Goal: Transaction & Acquisition: Book appointment/travel/reservation

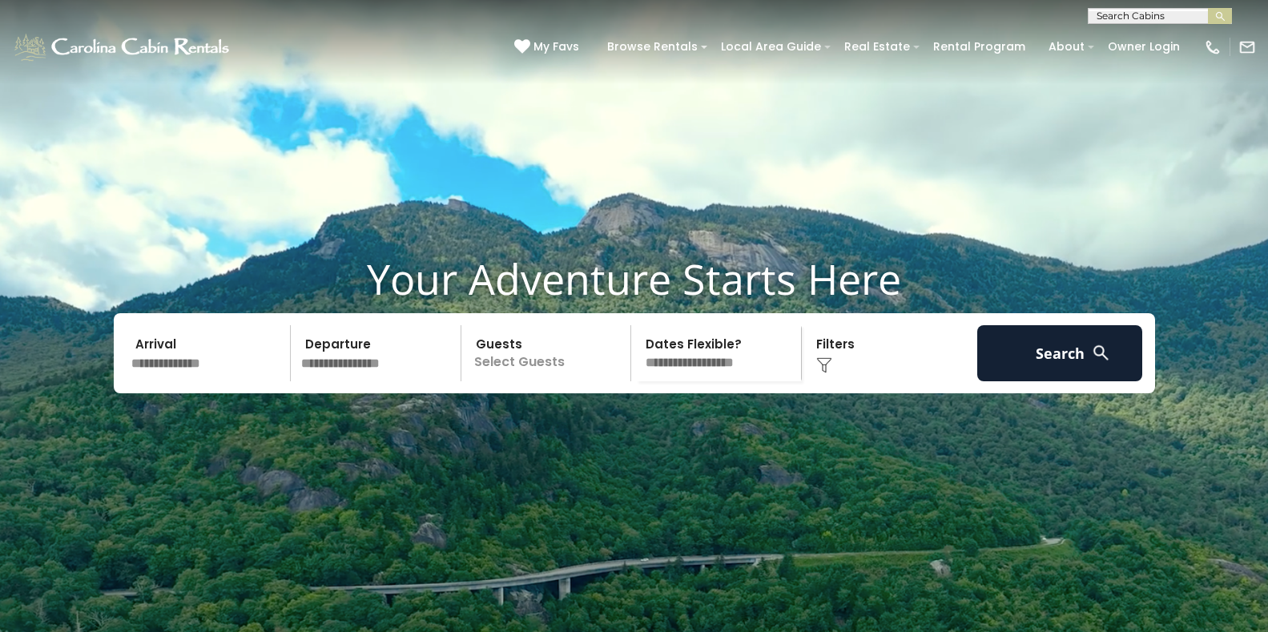
drag, startPoint x: 0, startPoint y: 0, endPoint x: 175, endPoint y: 394, distance: 431.3
click at [175, 381] on input "text" at bounding box center [209, 353] width 166 height 56
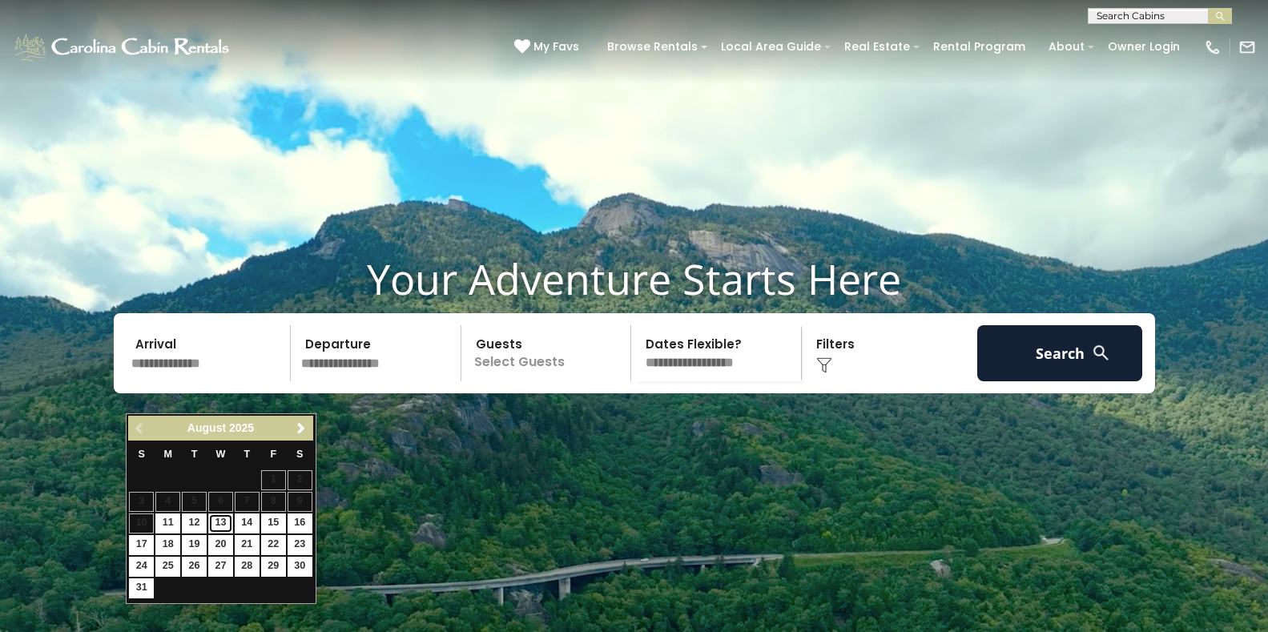
click at [219, 522] on link "13" at bounding box center [220, 523] width 25 height 20
type input "*******"
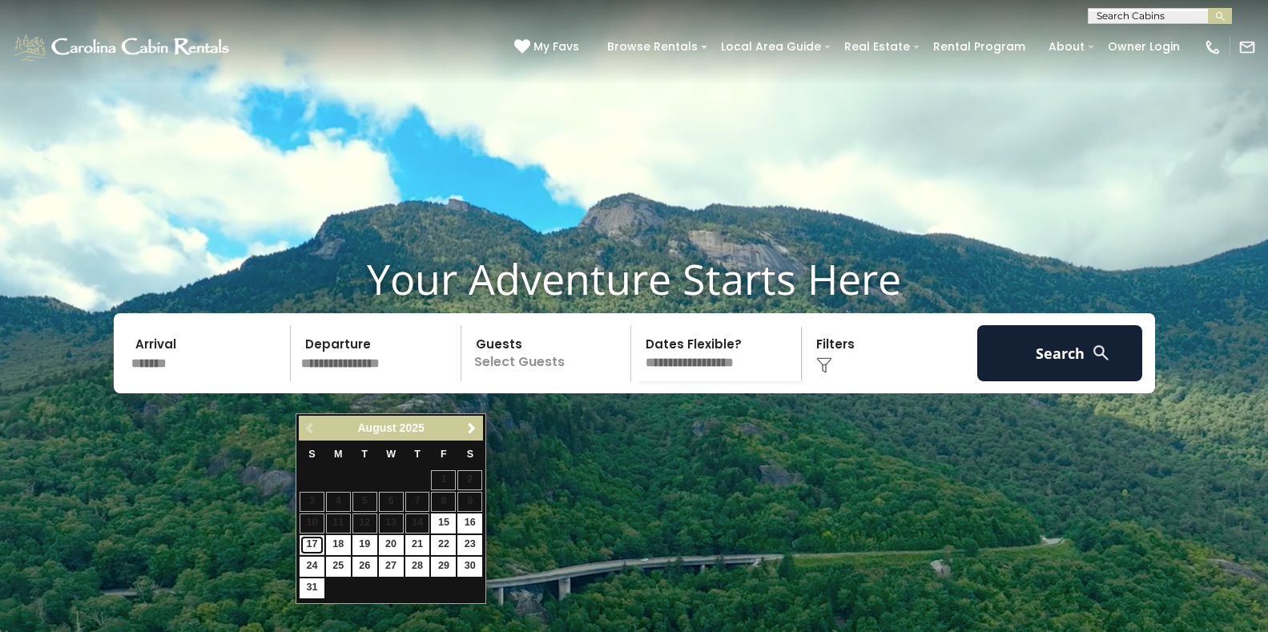
click at [312, 542] on link "17" at bounding box center [312, 545] width 25 height 20
type input "*******"
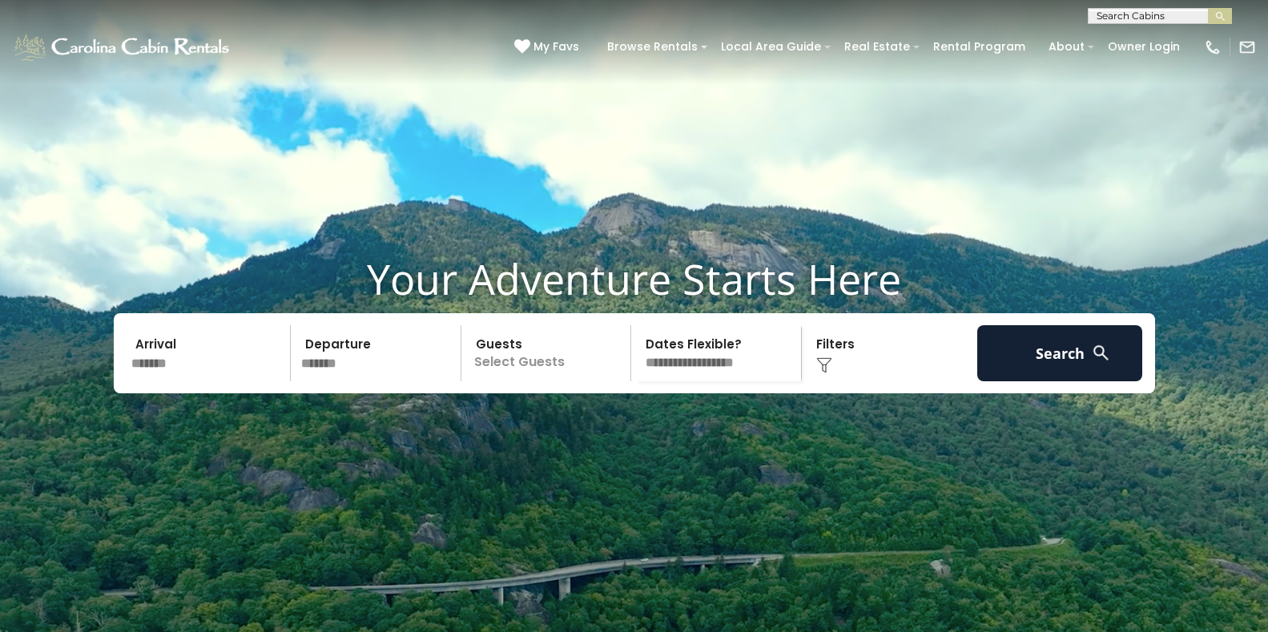
click at [541, 381] on p "Select Guests" at bounding box center [548, 353] width 165 height 56
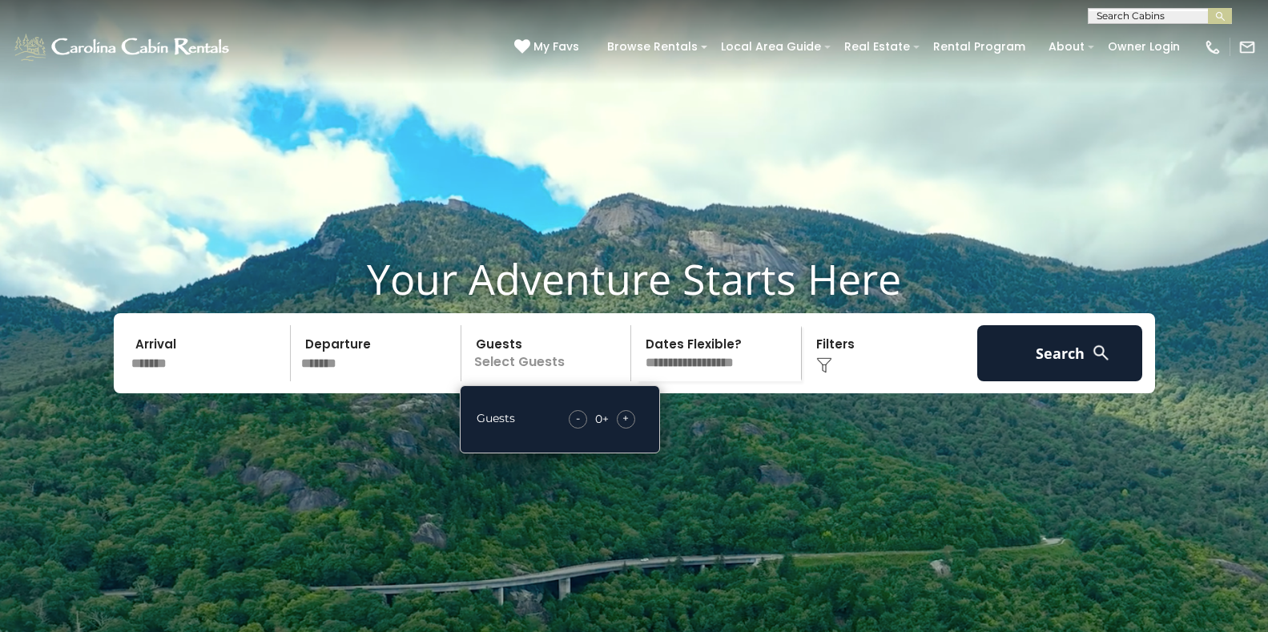
click at [626, 426] on span "+" at bounding box center [625, 418] width 6 height 16
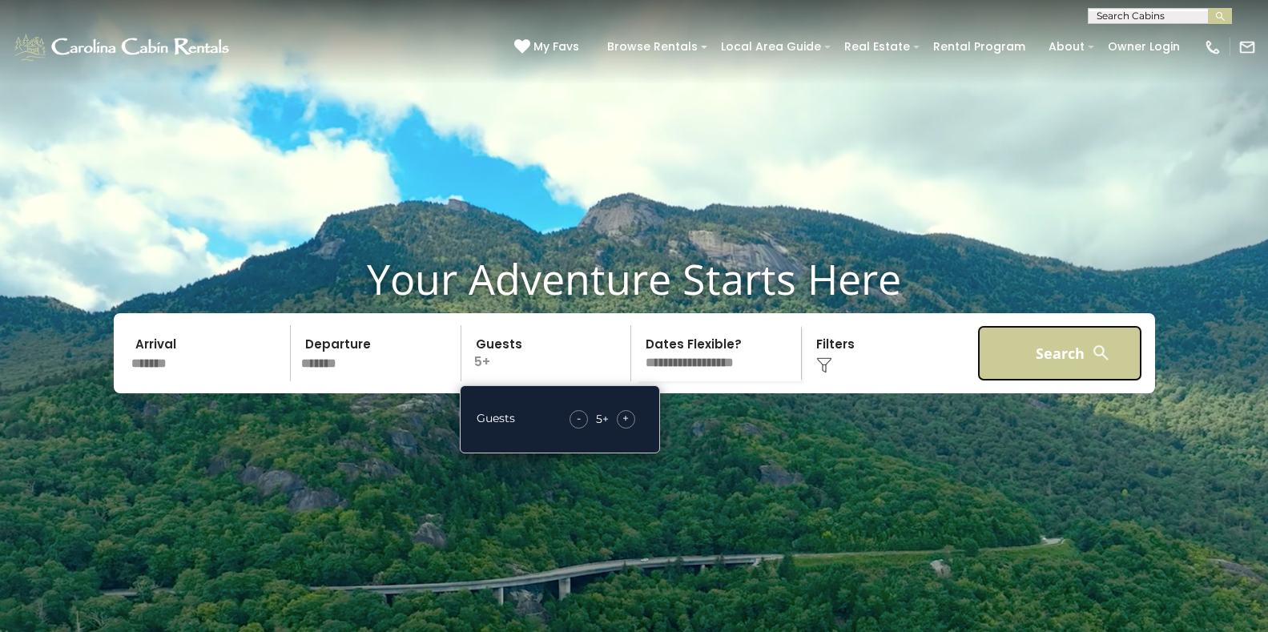
click at [1057, 372] on button "Search" at bounding box center [1060, 353] width 166 height 56
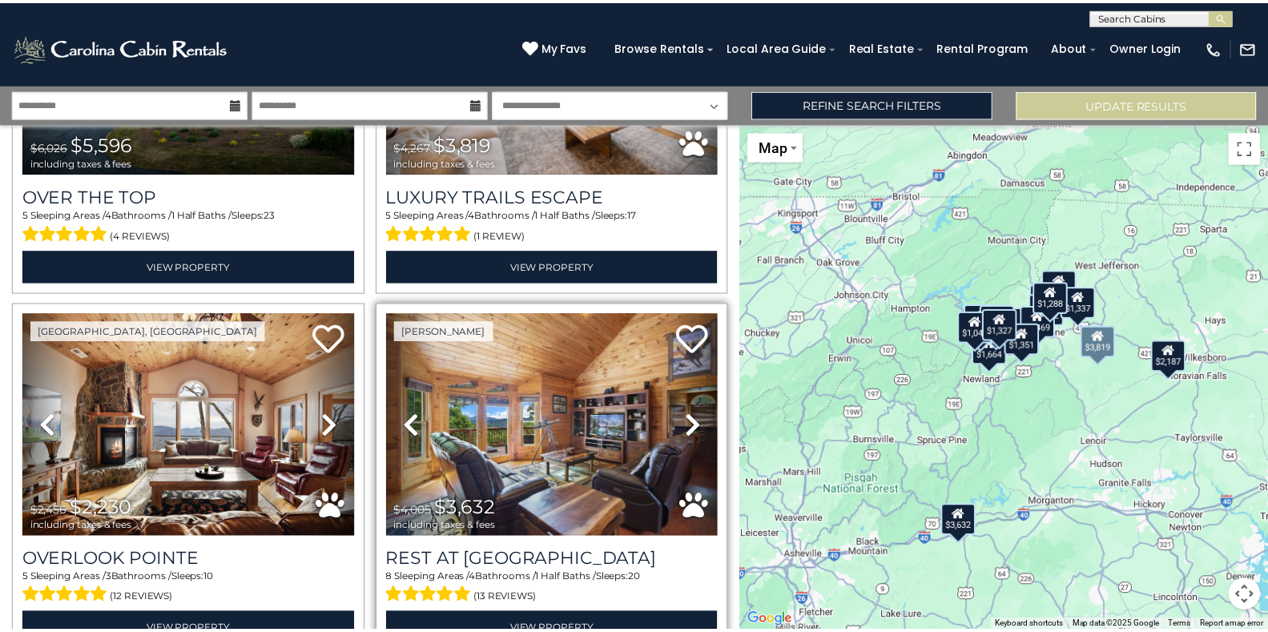
scroll to position [320, 0]
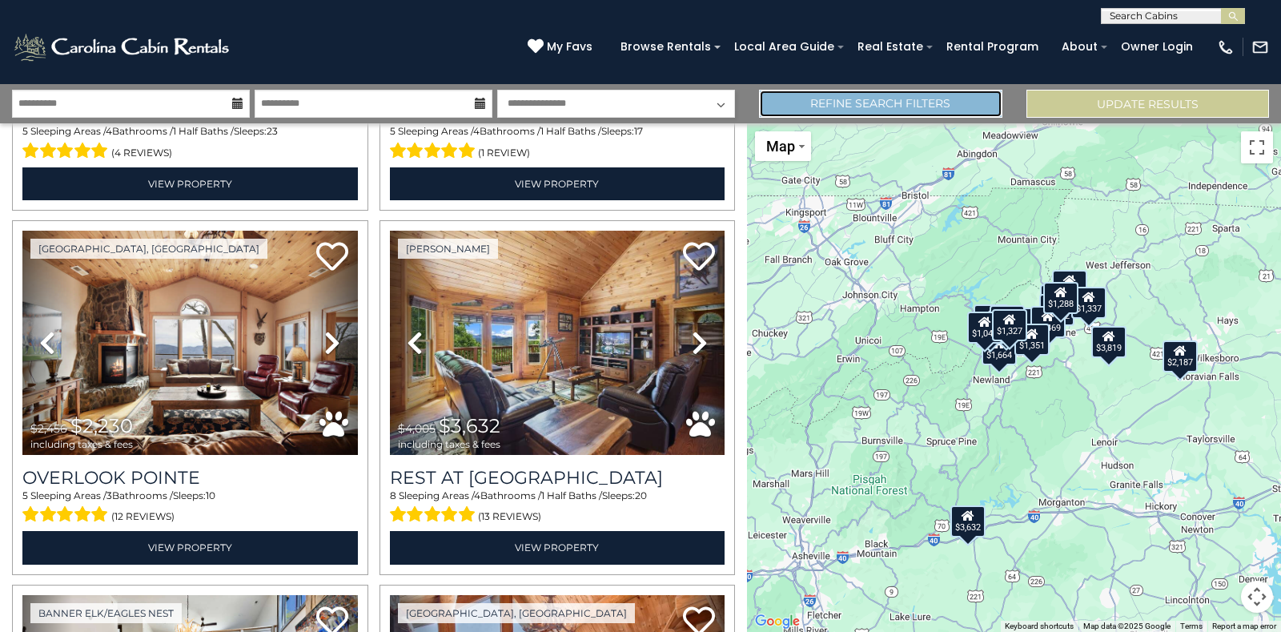
click at [912, 99] on link "Refine Search Filters" at bounding box center [880, 104] width 243 height 28
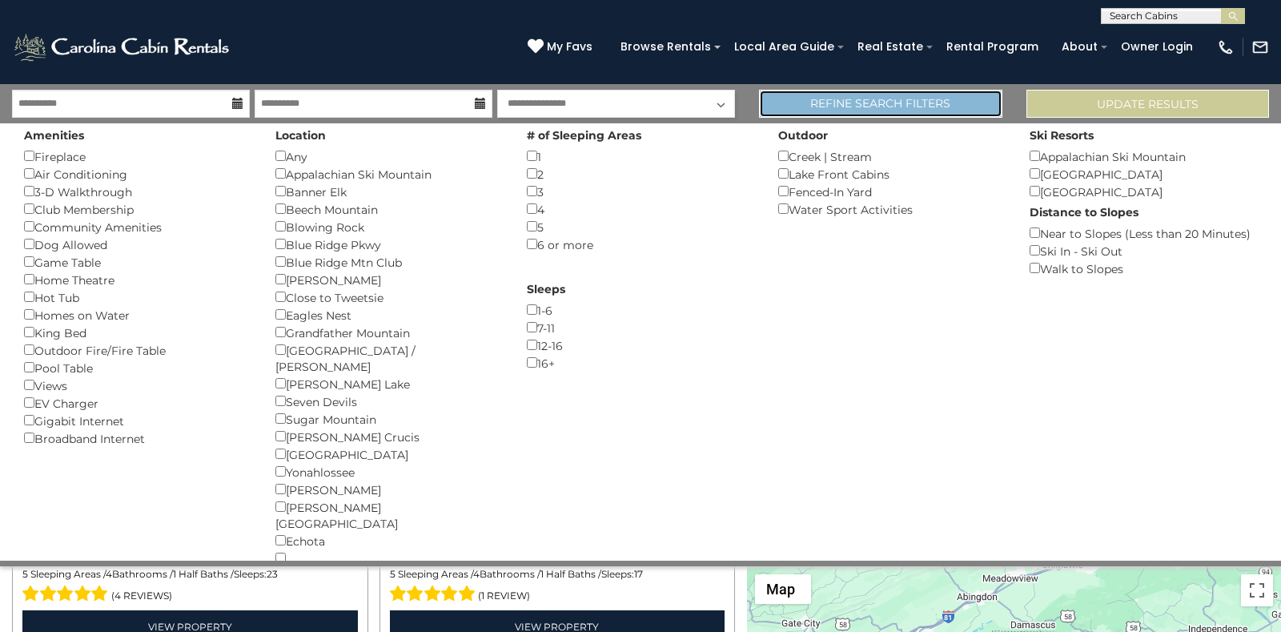
scroll to position [318, 0]
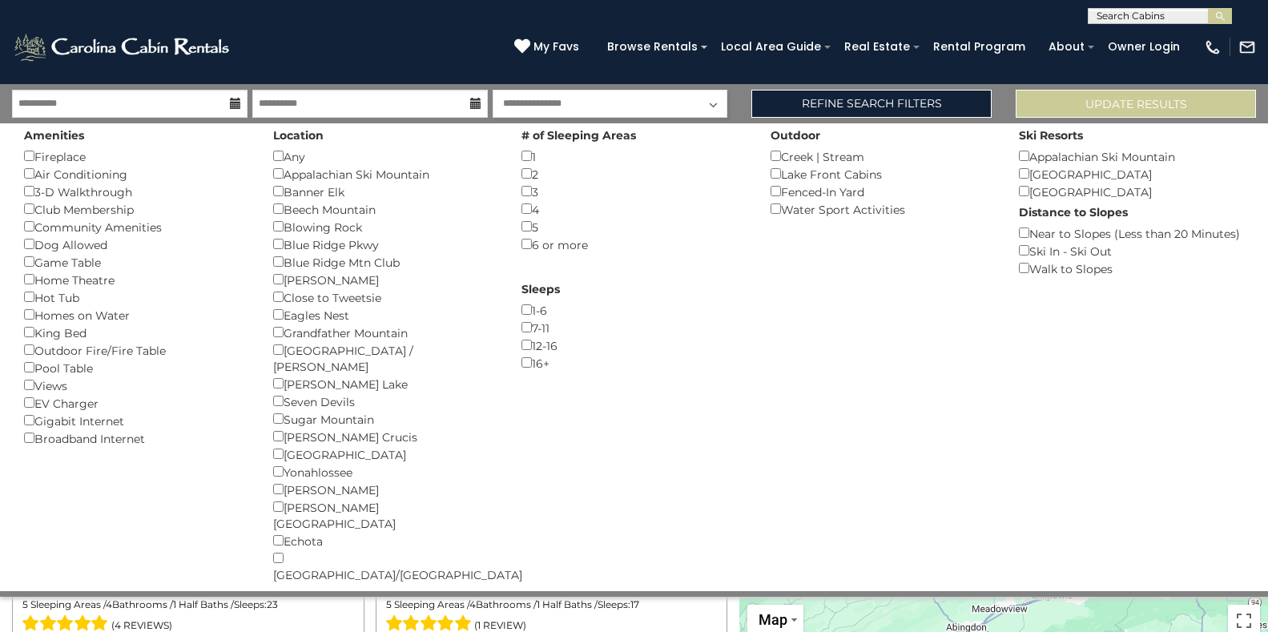
click at [23, 178] on div "Amenities Fireplace () Air Conditioning () 3-D Walkthrough () Club Membership (…" at bounding box center [136, 285] width 249 height 324
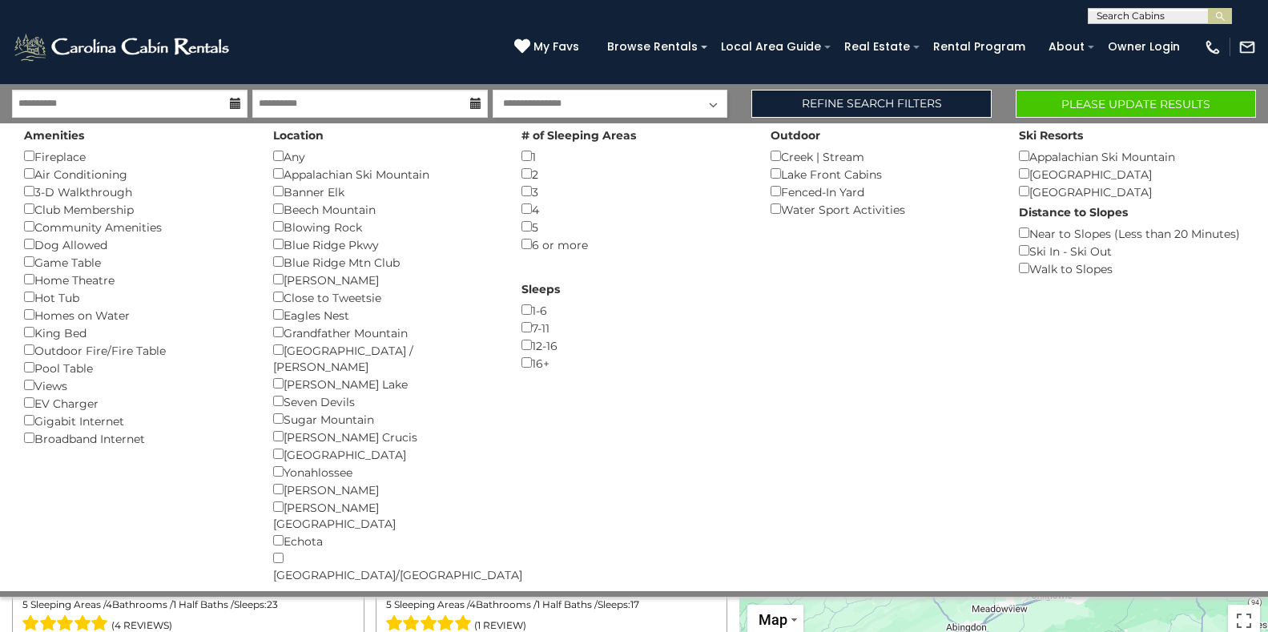
click at [529, 319] on div "1-6 ()" at bounding box center [633, 310] width 225 height 18
click at [854, 106] on link "Refine Search Filters" at bounding box center [871, 104] width 240 height 28
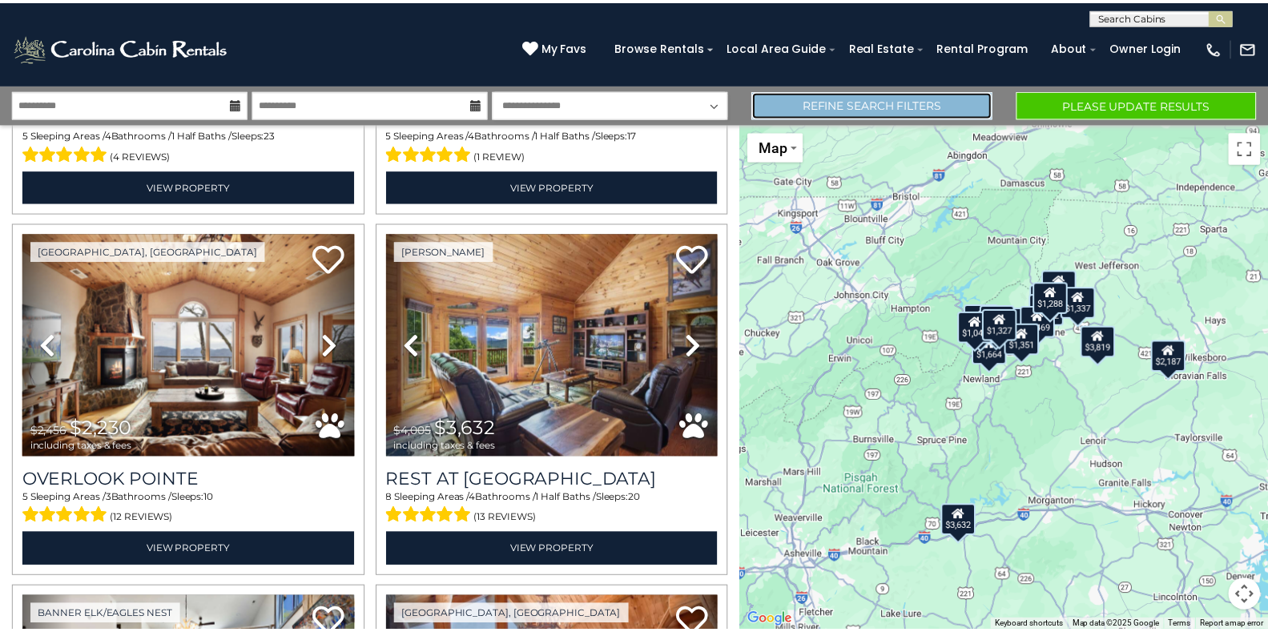
scroll to position [320, 0]
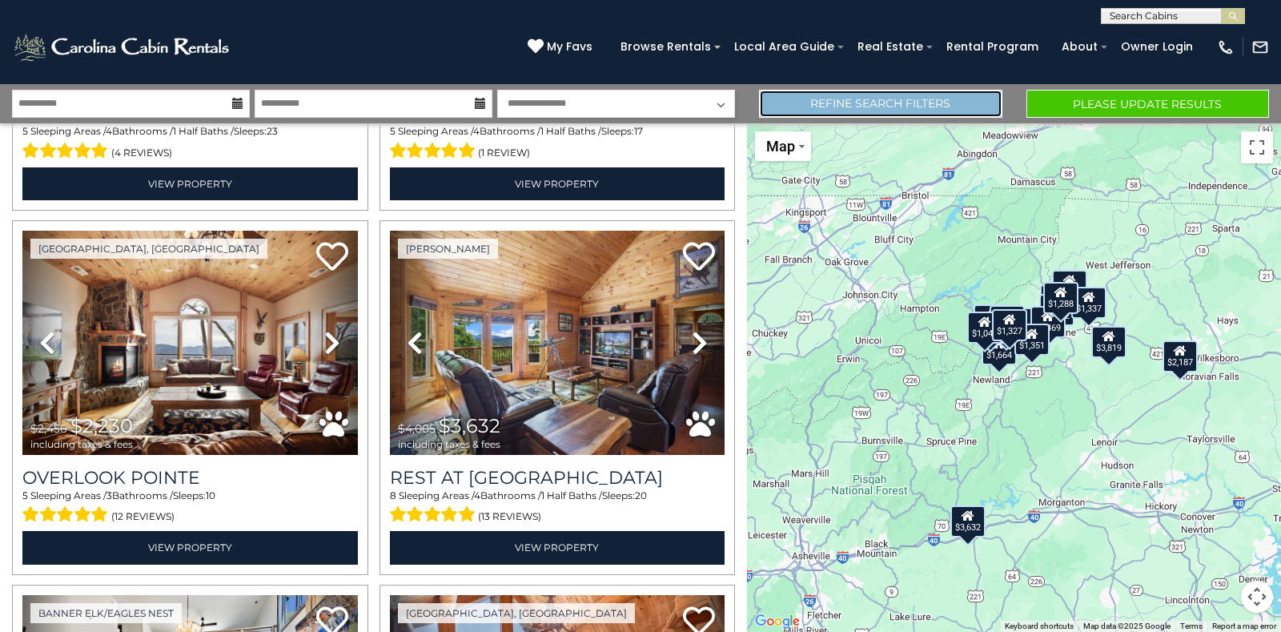
click at [916, 98] on link "Refine Search Filters" at bounding box center [880, 104] width 243 height 28
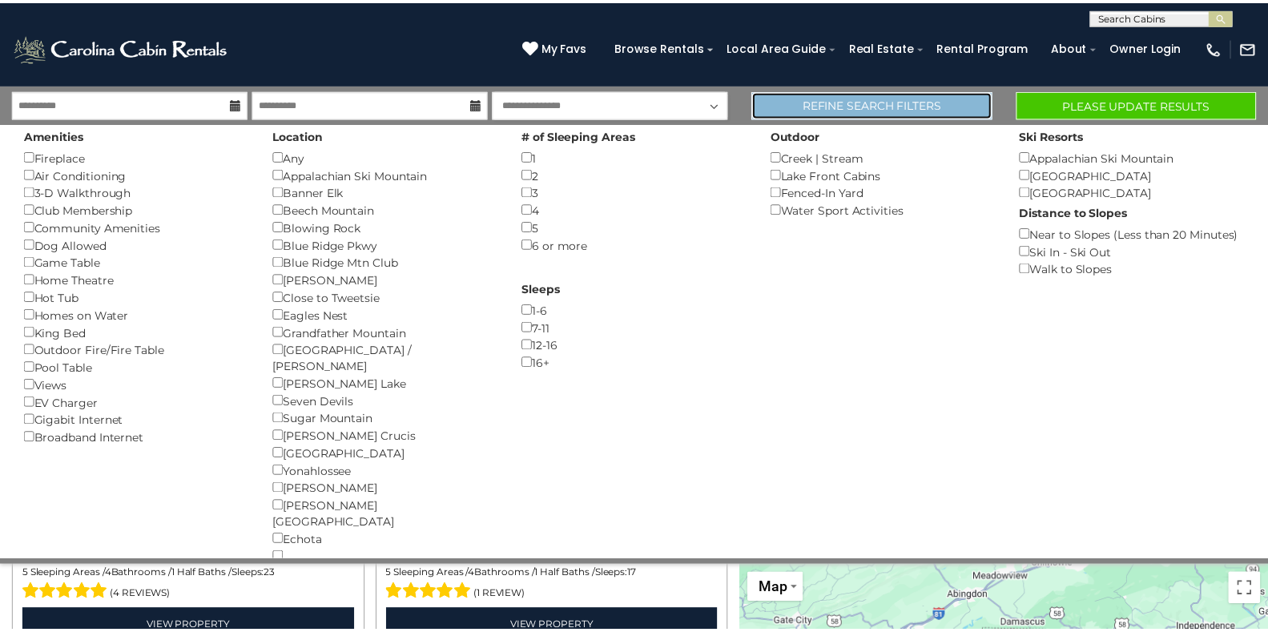
scroll to position [318, 0]
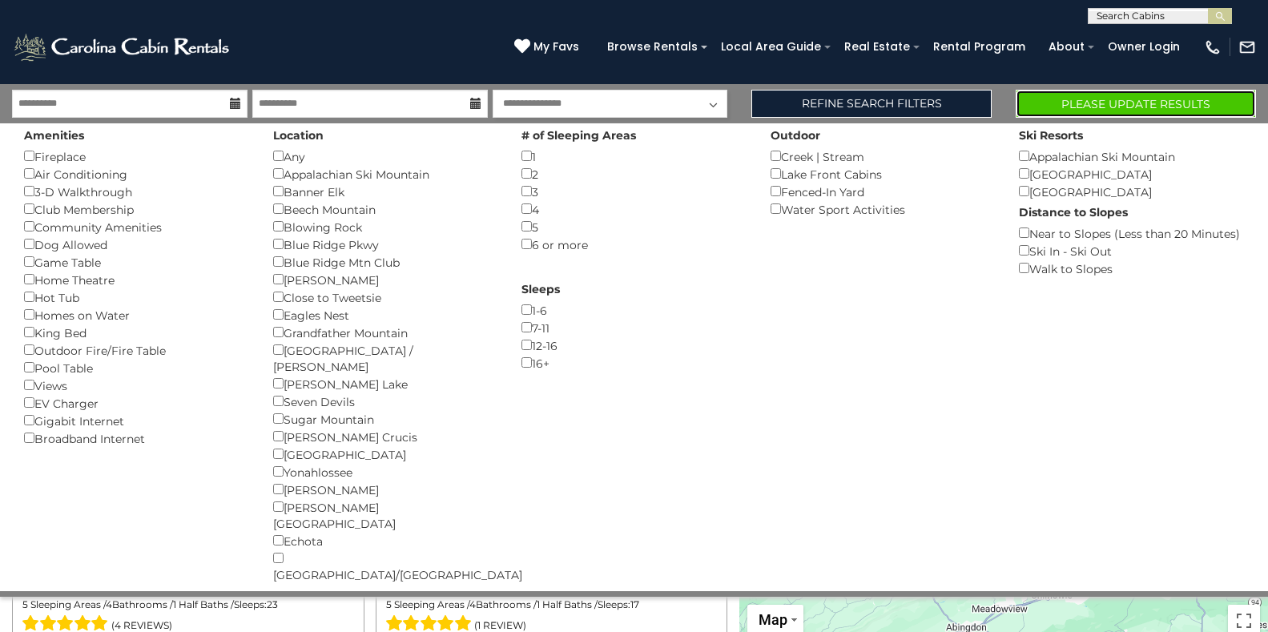
click at [1106, 99] on button "Please Update Results" at bounding box center [1135, 104] width 240 height 28
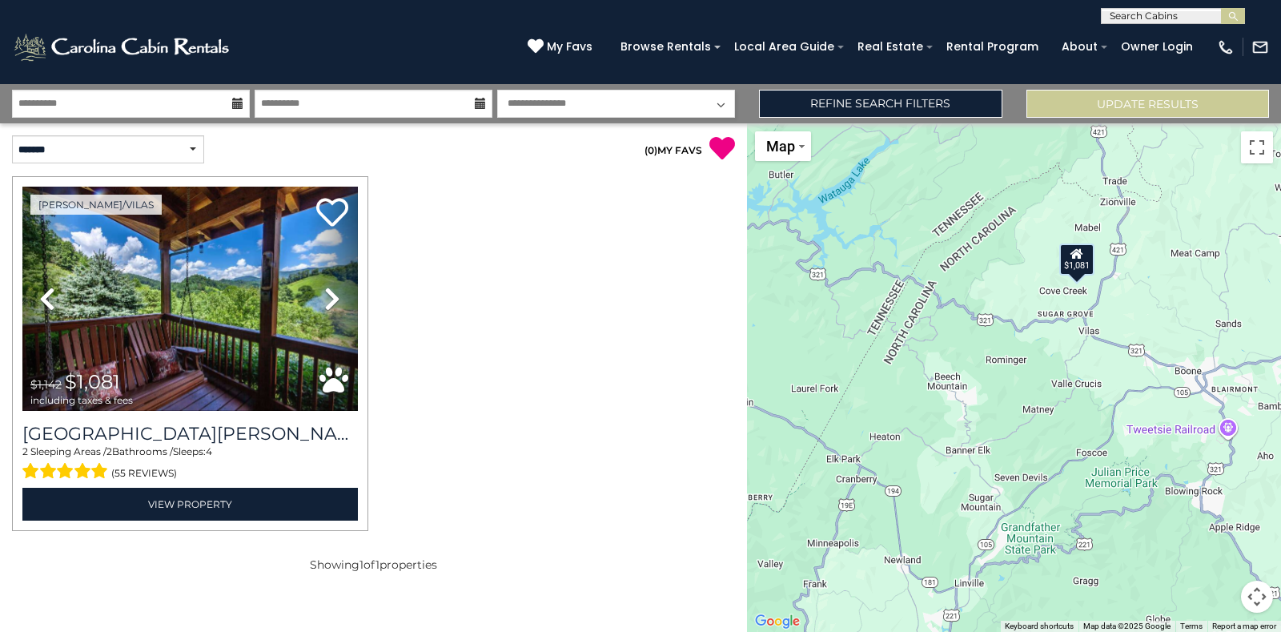
drag, startPoint x: 1031, startPoint y: 367, endPoint x: 893, endPoint y: 433, distance: 153.7
click at [893, 433] on div "$1,081" at bounding box center [1014, 377] width 534 height 509
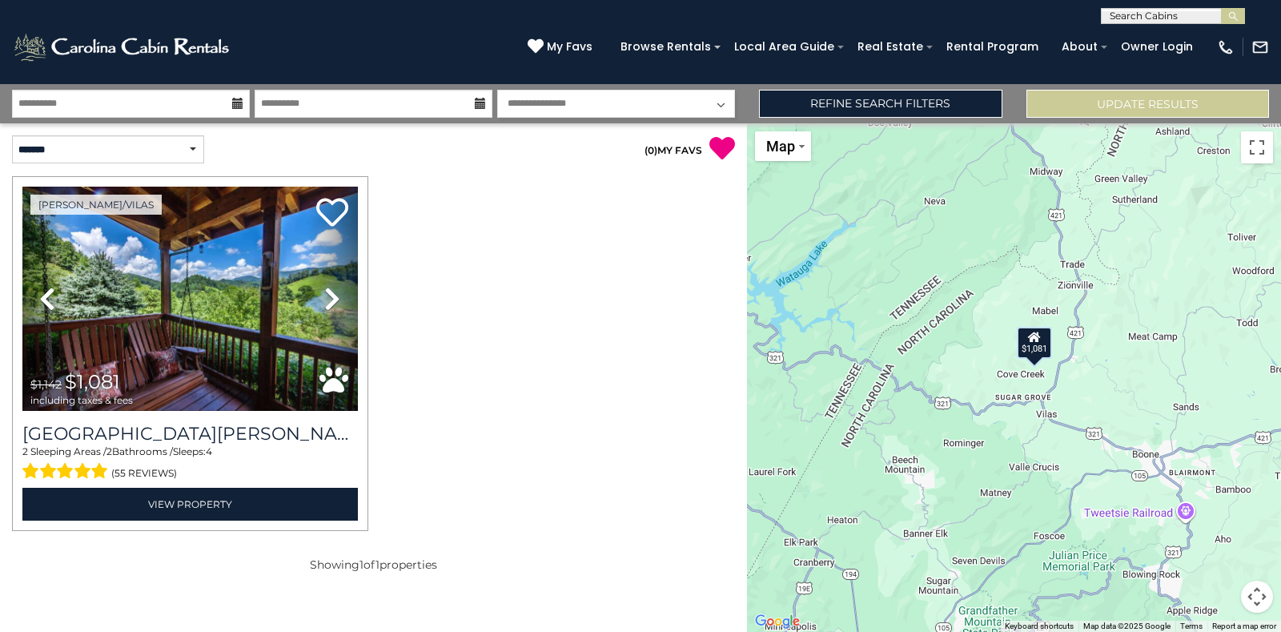
drag, startPoint x: 1072, startPoint y: 356, endPoint x: 1022, endPoint y: 426, distance: 86.2
click at [1039, 425] on div "$1,081" at bounding box center [1014, 377] width 534 height 509
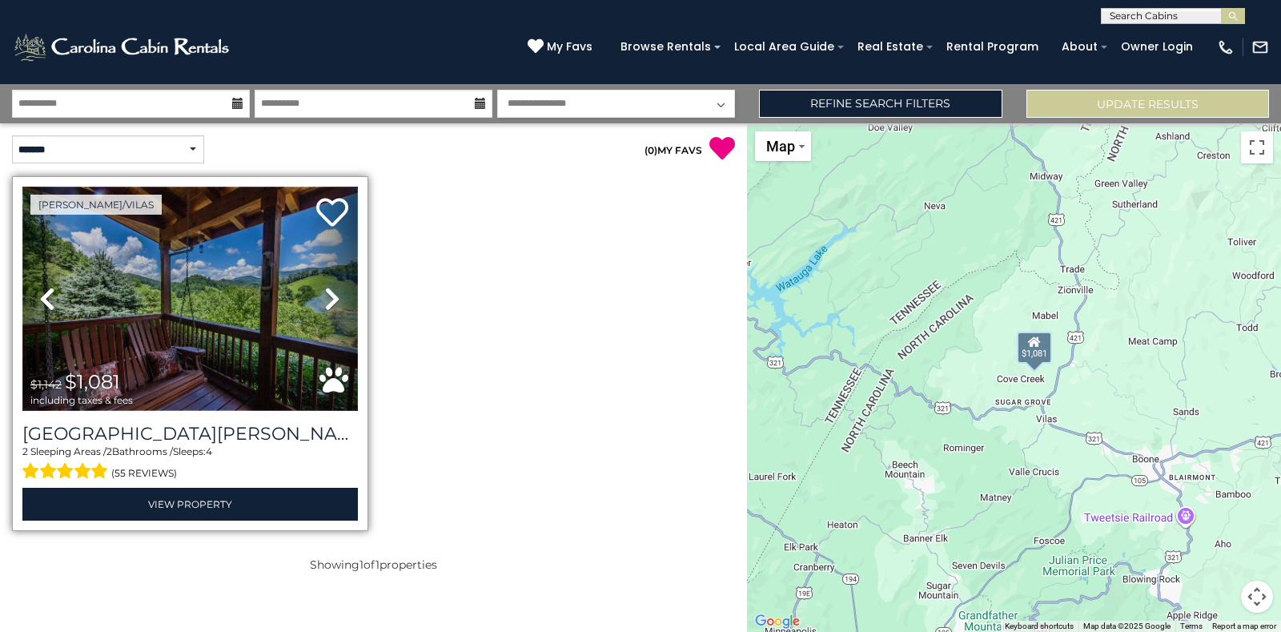
click at [225, 305] on img at bounding box center [190, 299] width 336 height 224
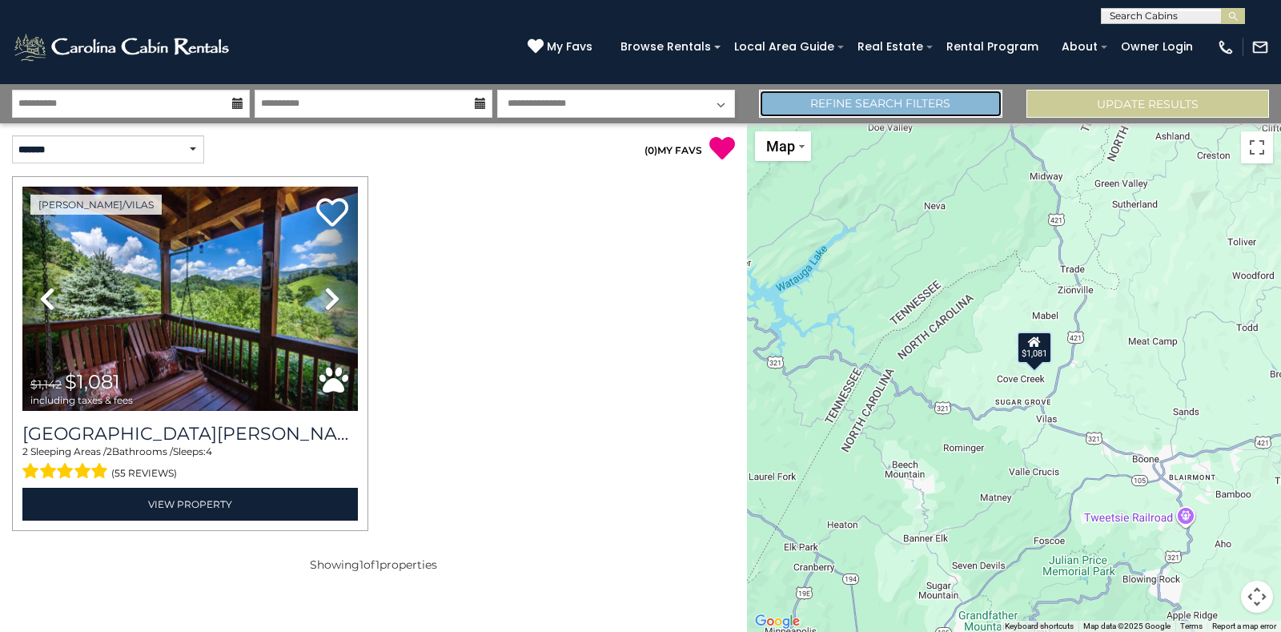
click at [938, 109] on link "Refine Search Filters" at bounding box center [880, 104] width 243 height 28
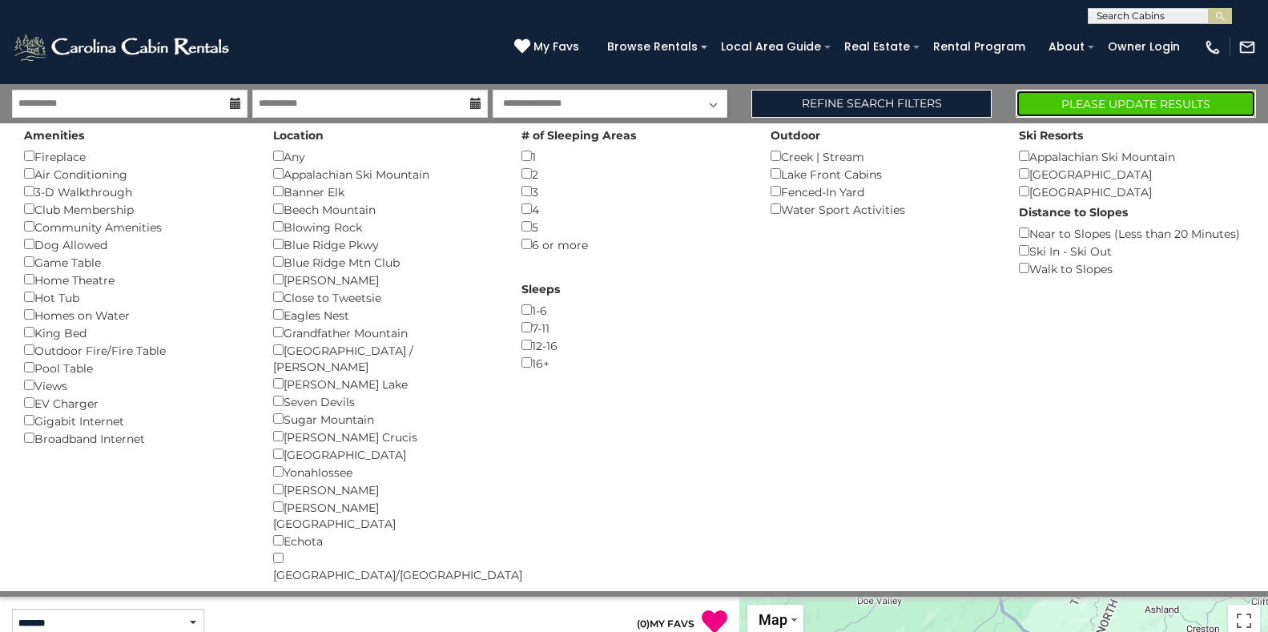
click at [1136, 98] on button "Please Update Results" at bounding box center [1135, 104] width 240 height 28
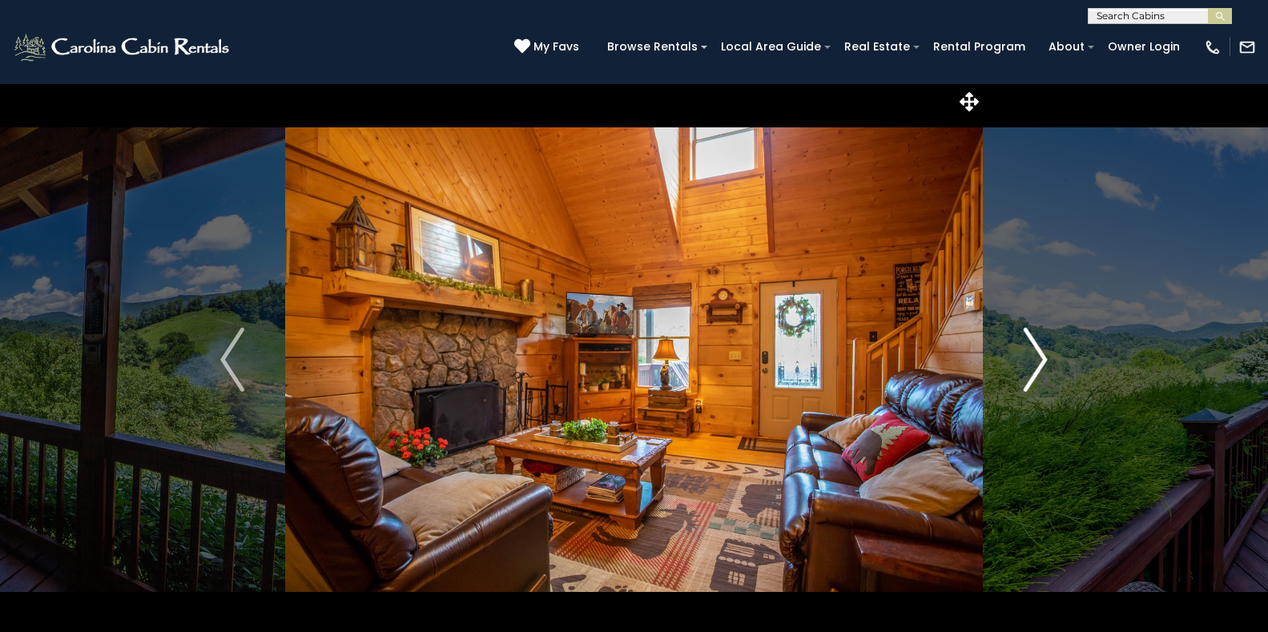
click at [1036, 357] on img "Next" at bounding box center [1035, 360] width 24 height 64
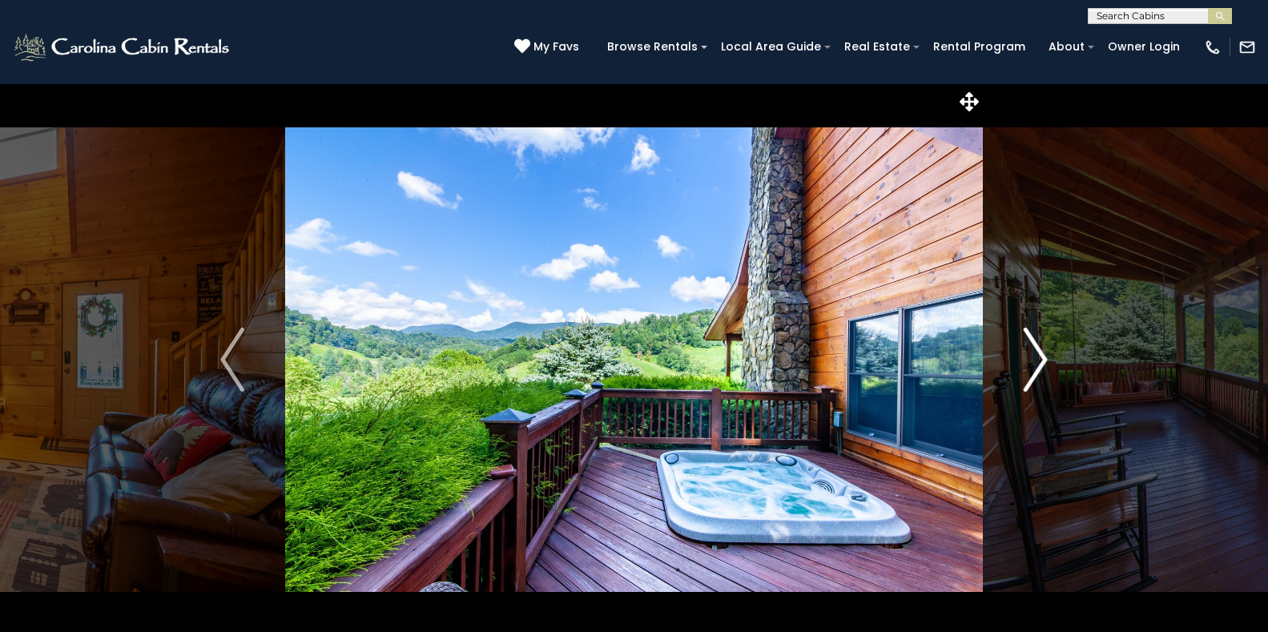
click at [1036, 357] on img "Next" at bounding box center [1035, 360] width 24 height 64
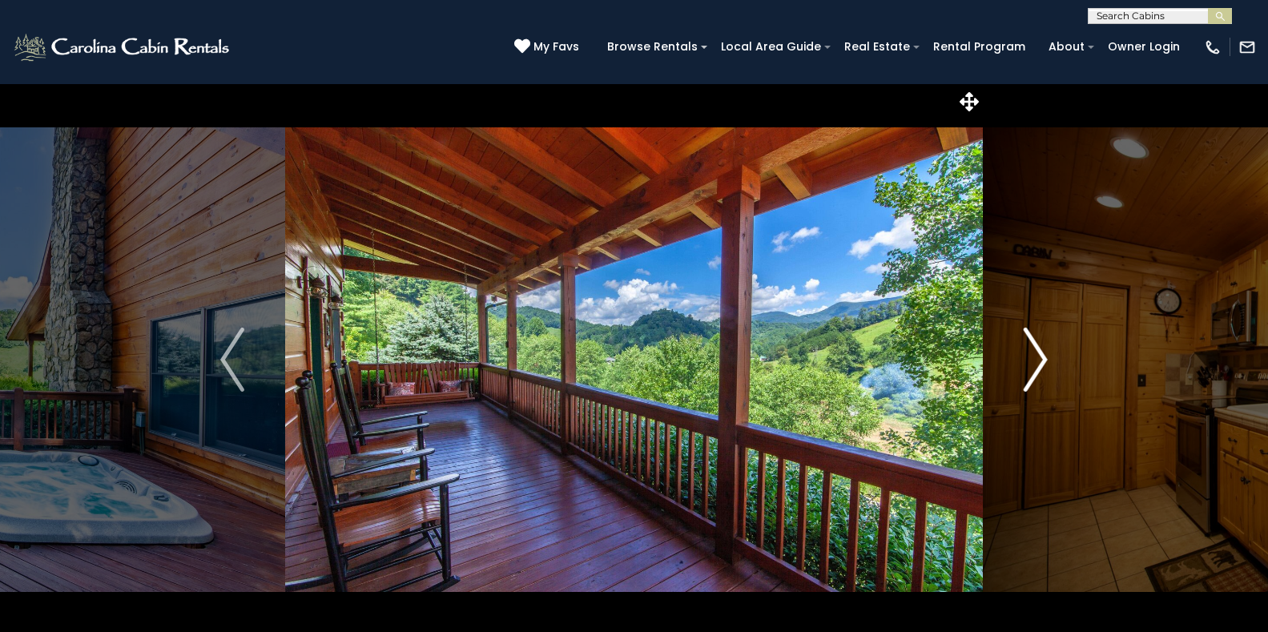
click at [1036, 357] on img "Next" at bounding box center [1035, 360] width 24 height 64
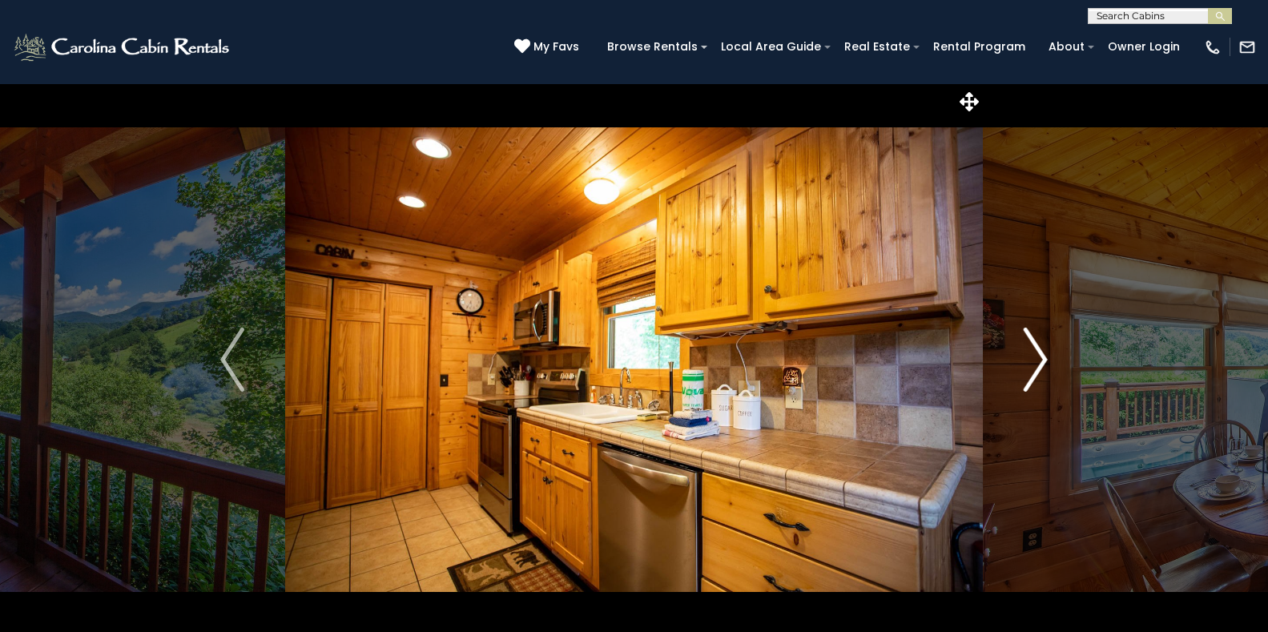
click at [1036, 357] on img "Next" at bounding box center [1035, 360] width 24 height 64
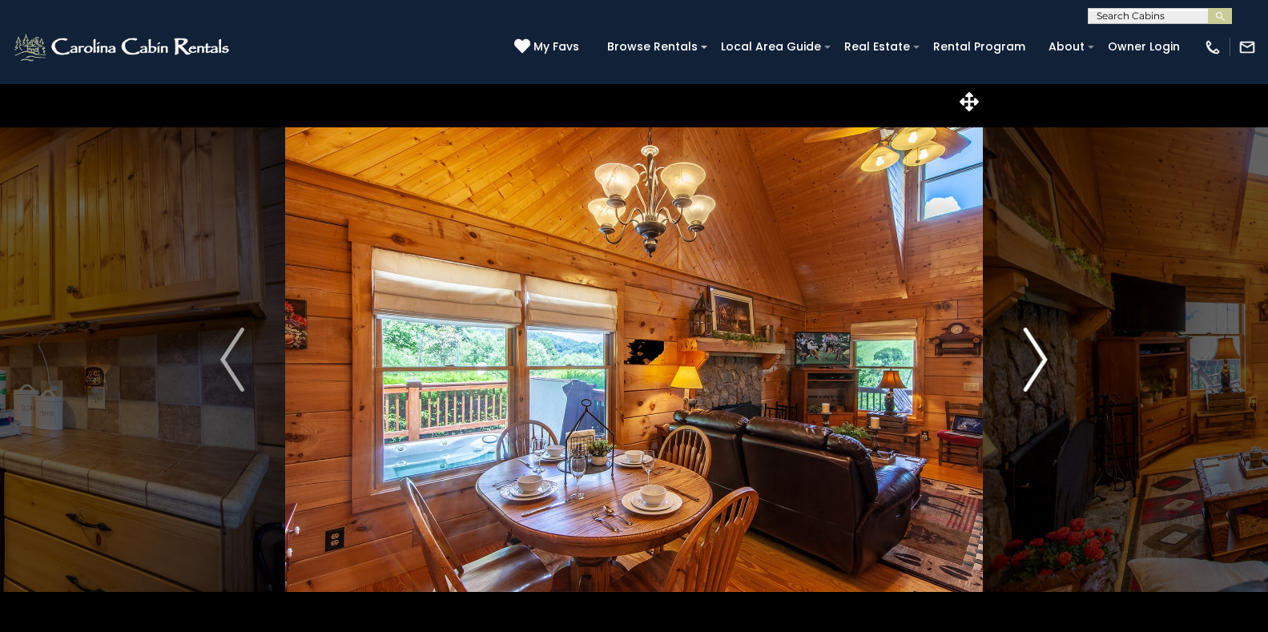
click at [1036, 357] on img "Next" at bounding box center [1035, 360] width 24 height 64
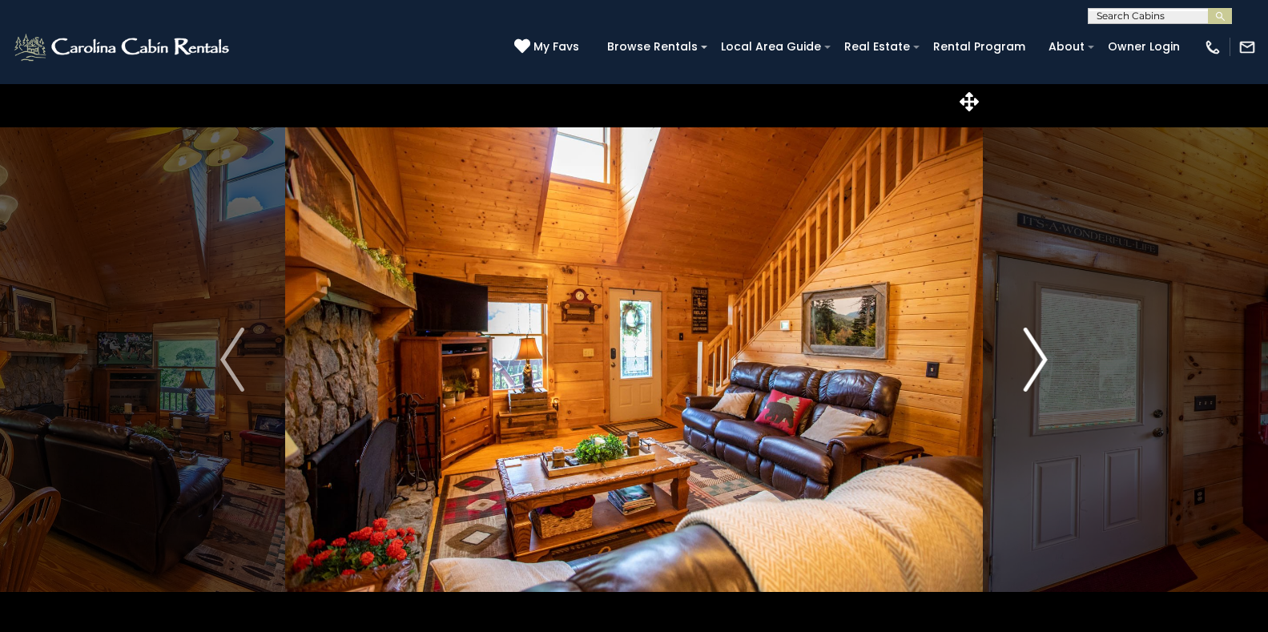
click at [1036, 357] on img "Next" at bounding box center [1035, 360] width 24 height 64
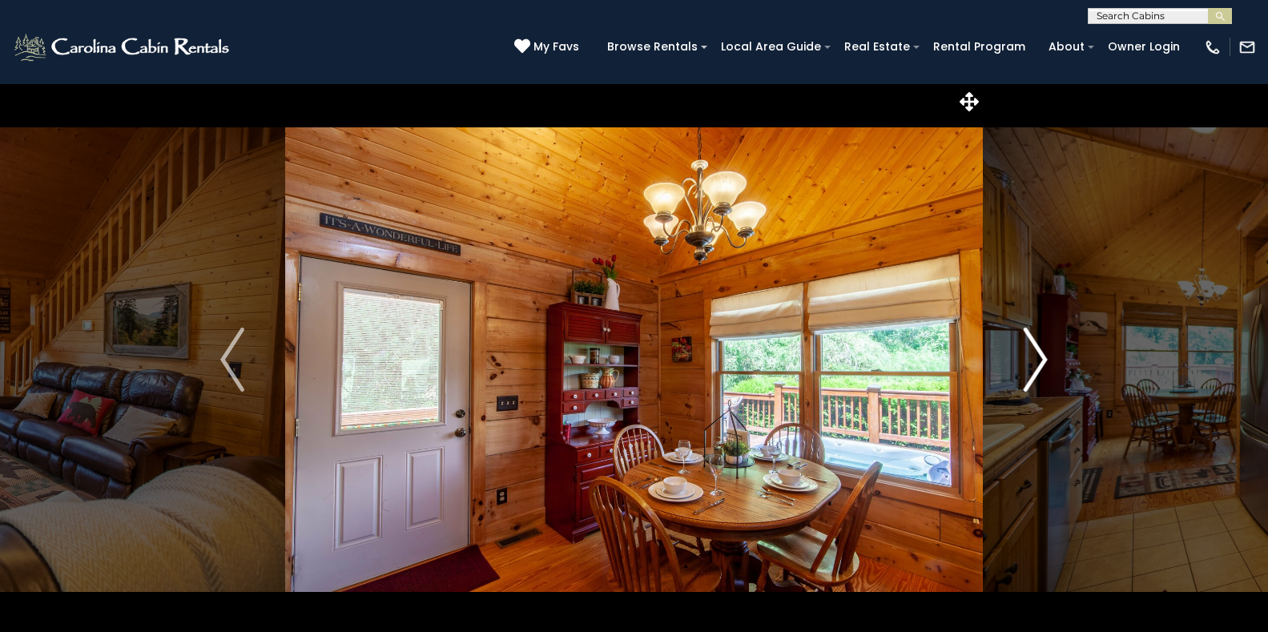
click at [1036, 357] on img "Next" at bounding box center [1035, 360] width 24 height 64
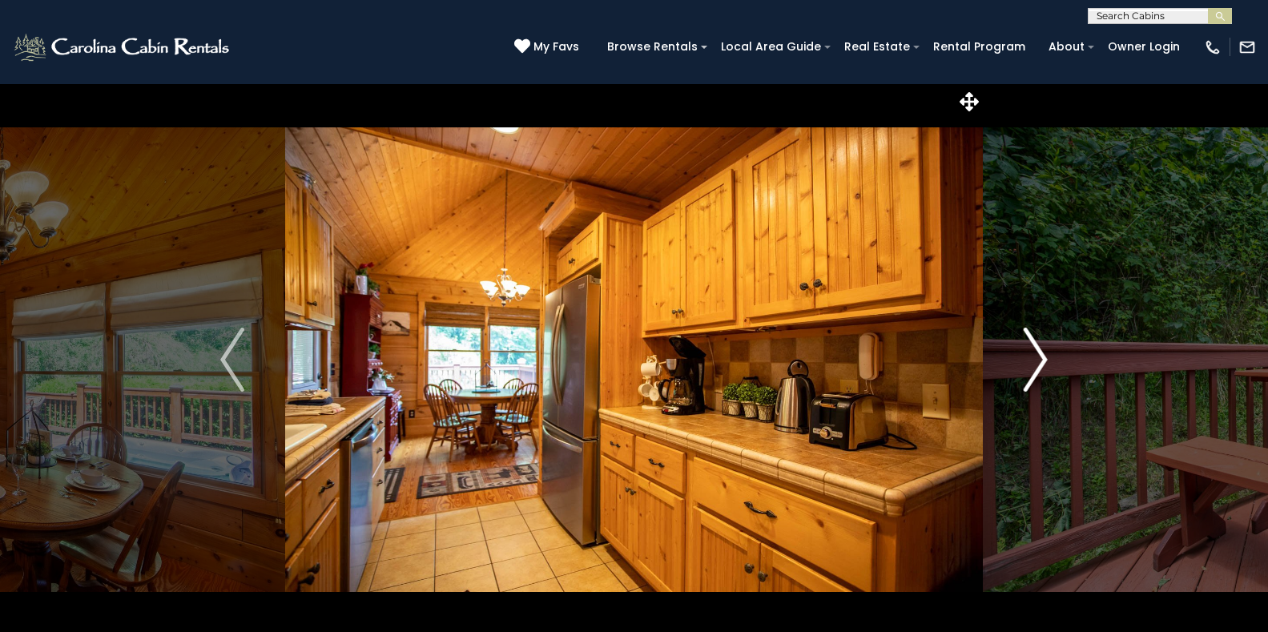
click at [1036, 357] on img "Next" at bounding box center [1035, 360] width 24 height 64
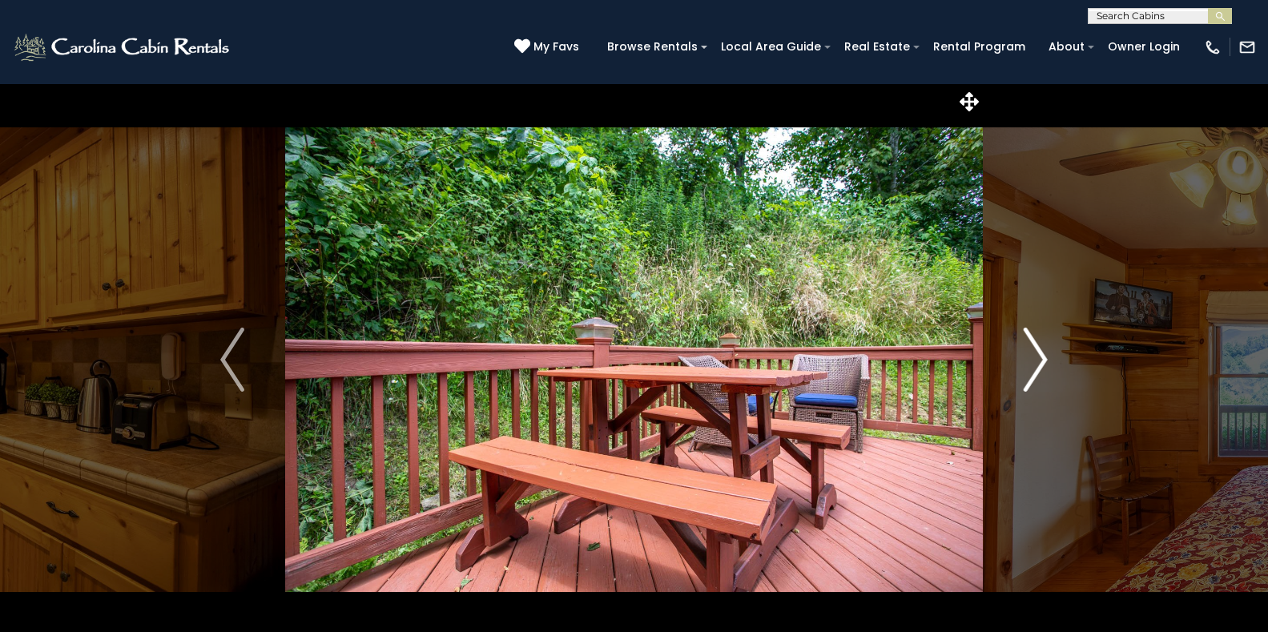
click at [1036, 357] on img "Next" at bounding box center [1035, 360] width 24 height 64
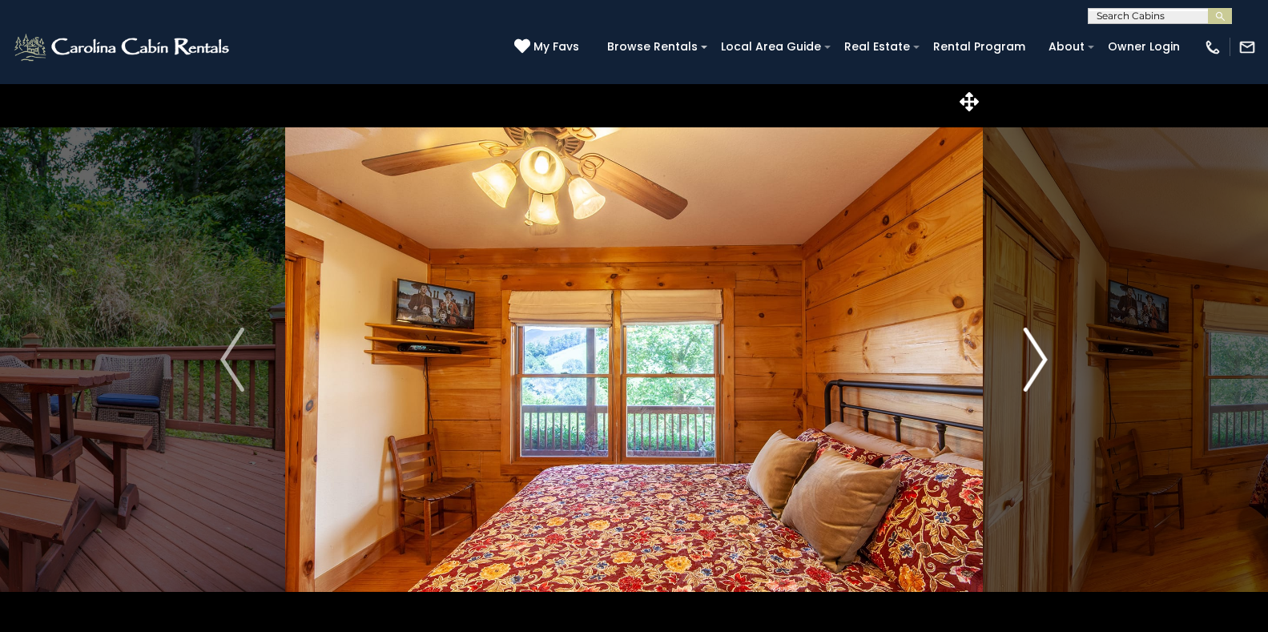
click at [1036, 357] on img "Next" at bounding box center [1035, 360] width 24 height 64
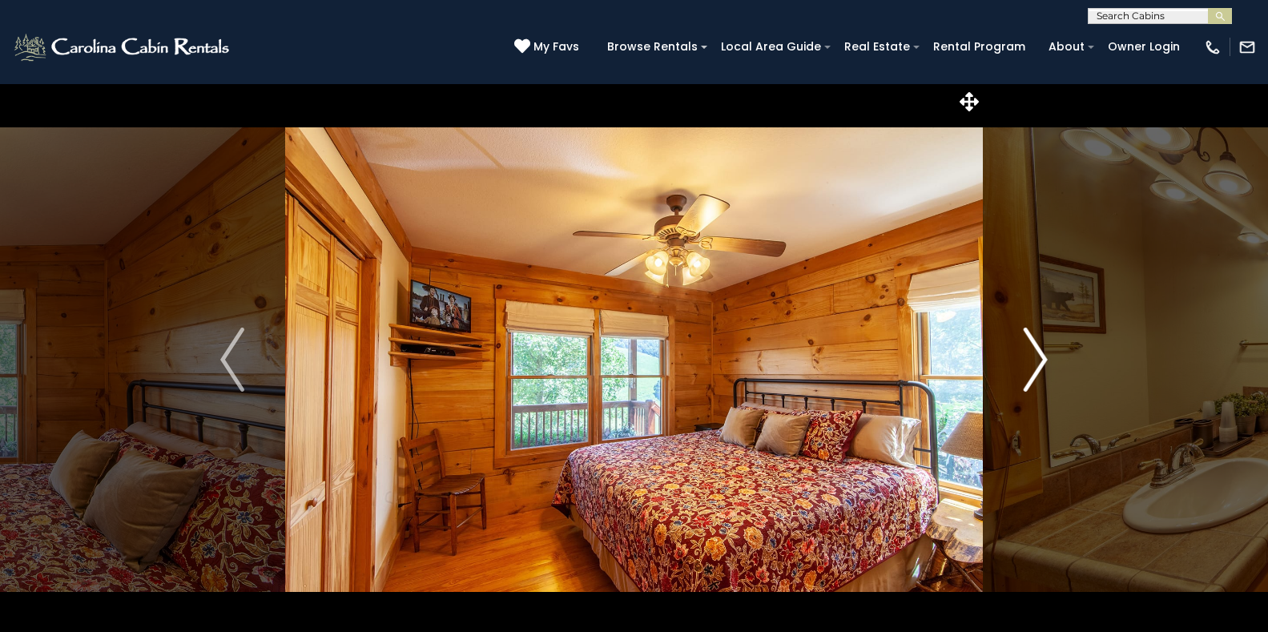
click at [1036, 357] on img "Next" at bounding box center [1035, 360] width 24 height 64
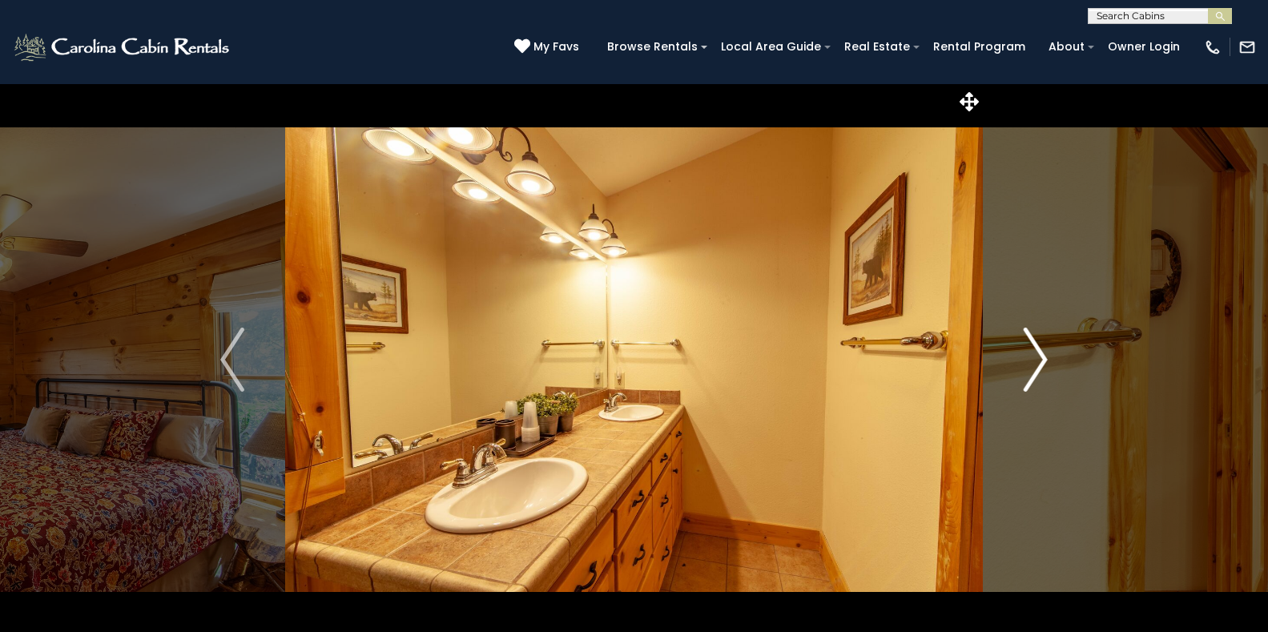
click at [1036, 357] on img "Next" at bounding box center [1035, 360] width 24 height 64
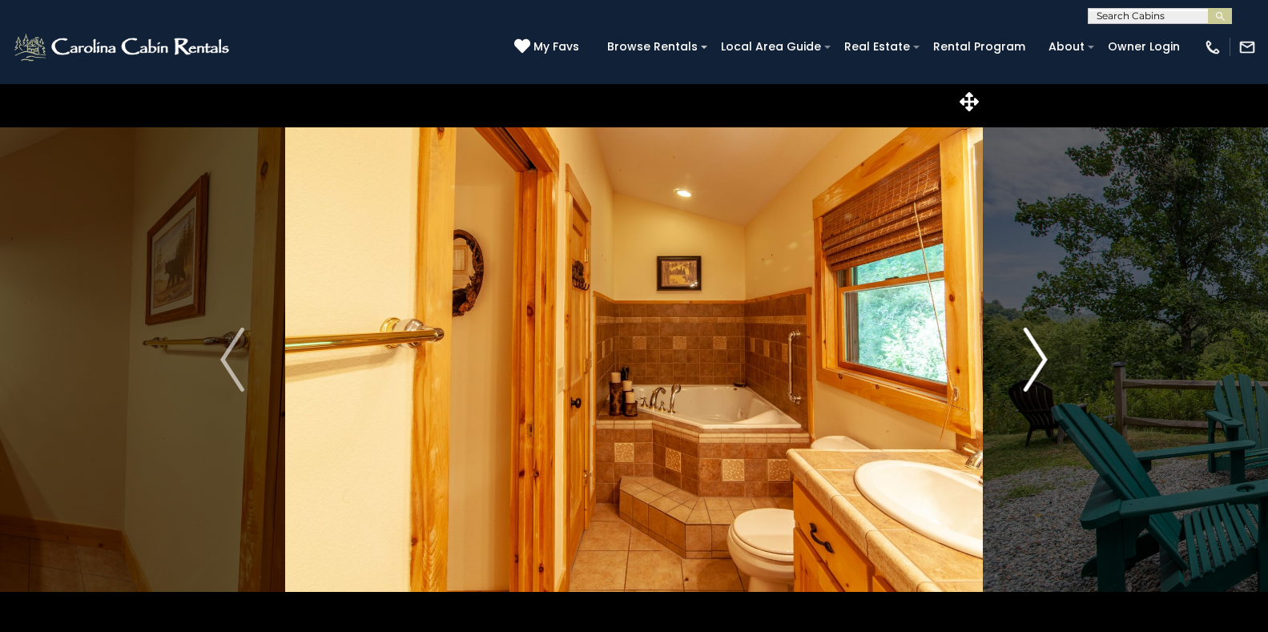
click at [1036, 357] on img "Next" at bounding box center [1035, 360] width 24 height 64
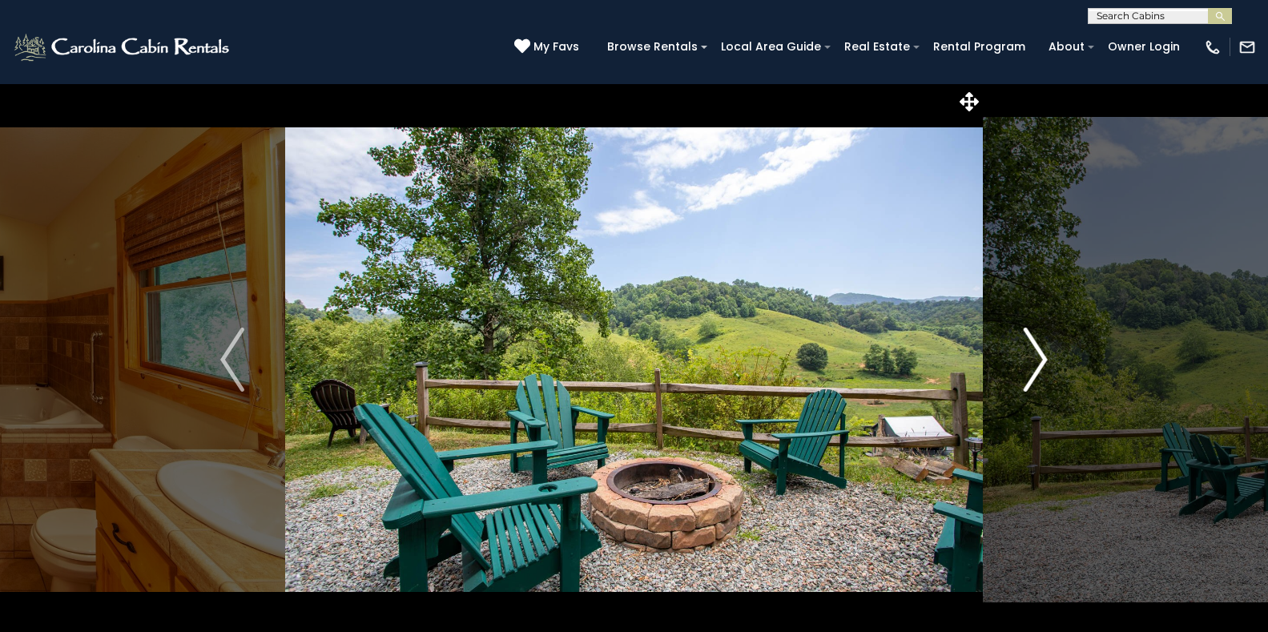
click at [1036, 357] on img "Next" at bounding box center [1035, 360] width 24 height 64
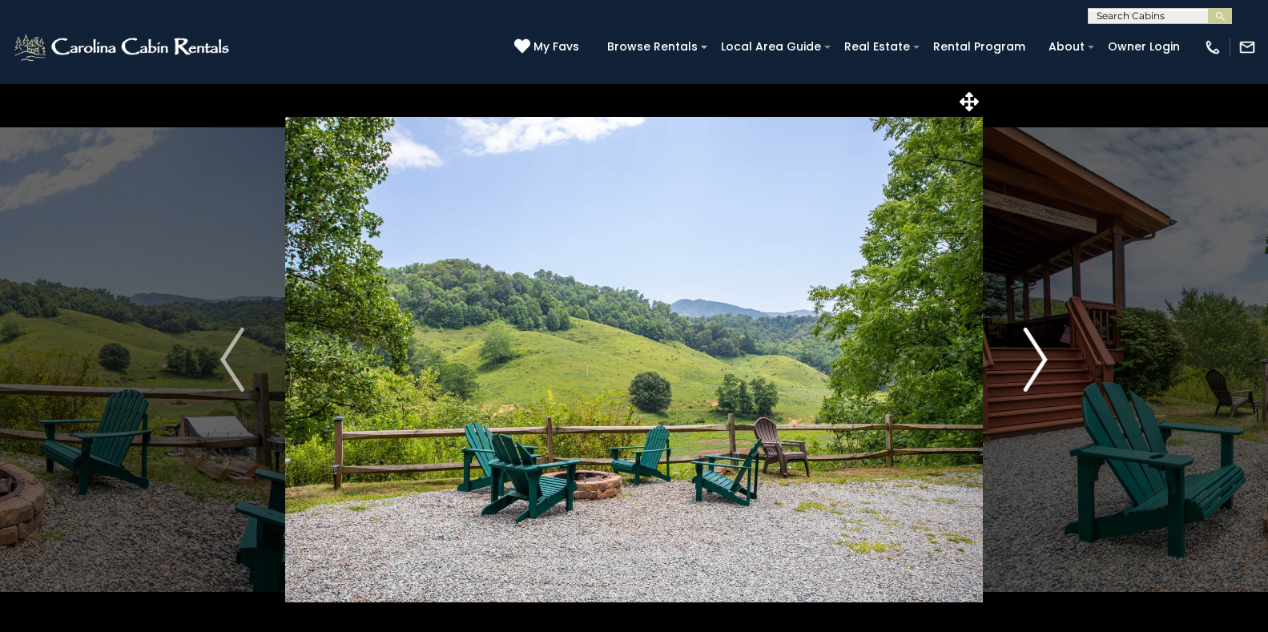
click at [1036, 357] on img "Next" at bounding box center [1035, 360] width 24 height 64
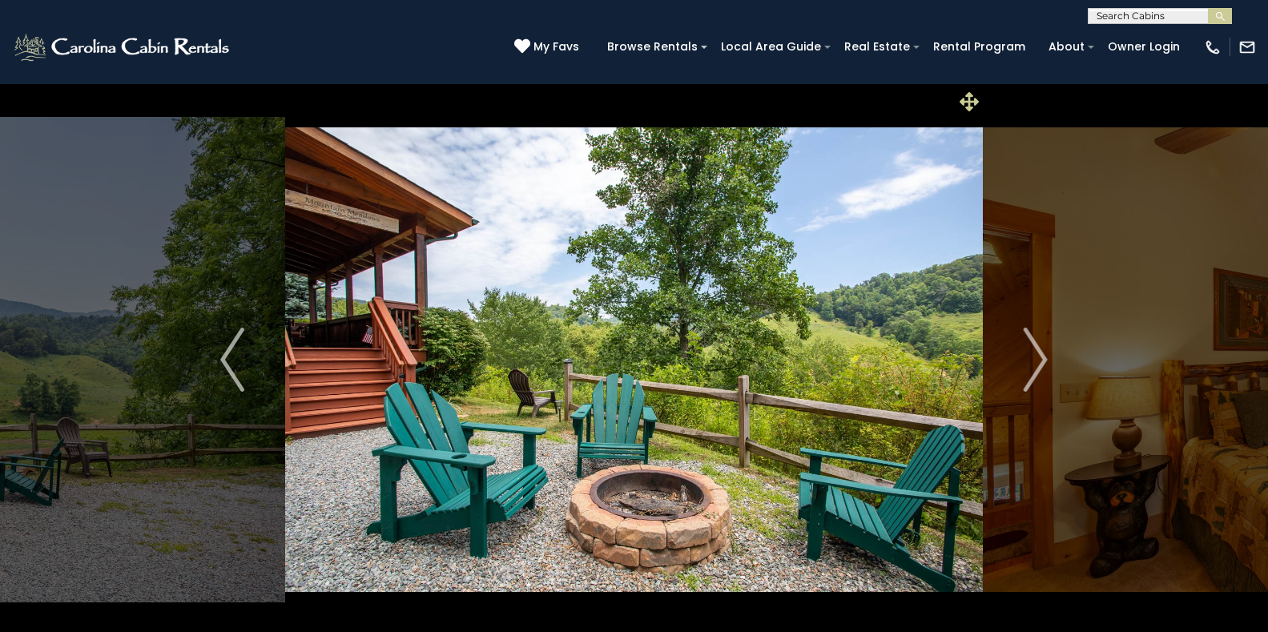
click at [962, 99] on icon at bounding box center [968, 101] width 19 height 19
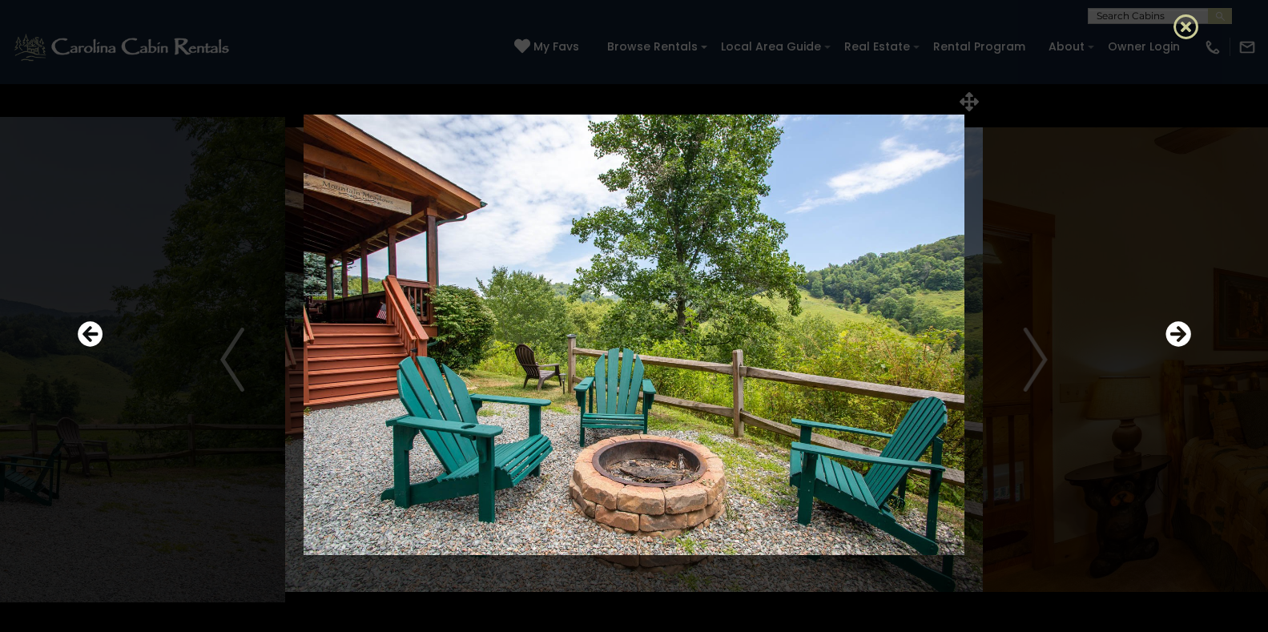
click at [1184, 22] on icon at bounding box center [1186, 27] width 26 height 26
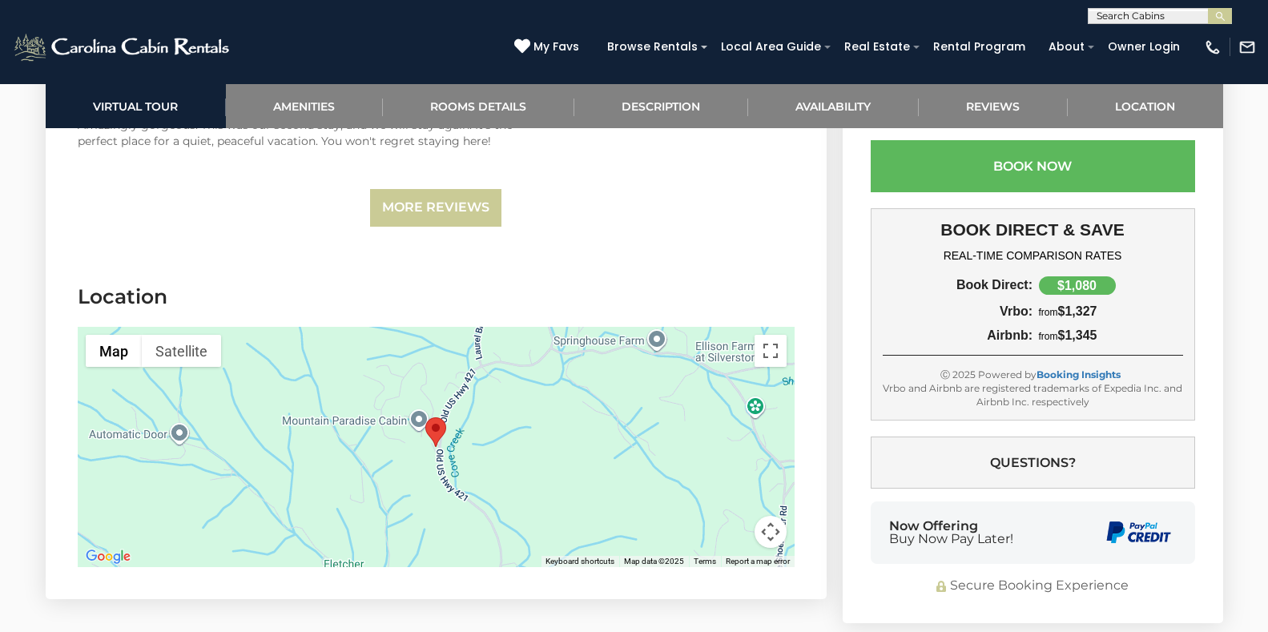
scroll to position [3364, 0]
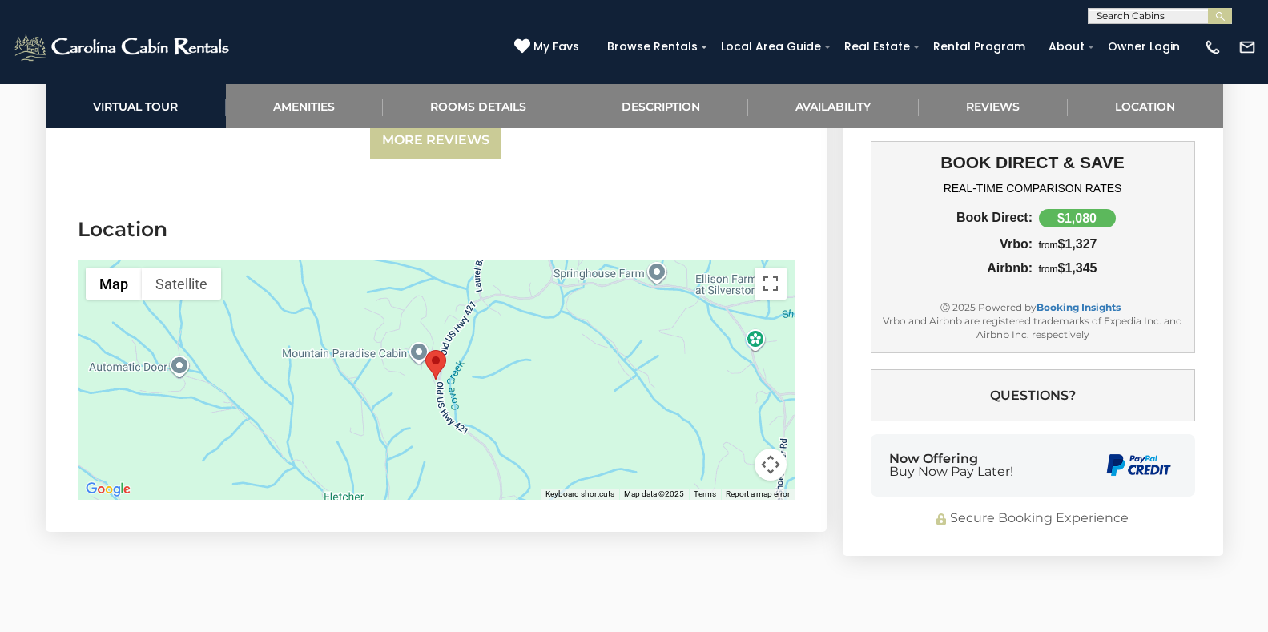
click at [539, 366] on div at bounding box center [436, 379] width 717 height 240
click at [763, 448] on button "Map camera controls" at bounding box center [770, 464] width 32 height 32
click at [762, 267] on button "Toggle fullscreen view" at bounding box center [770, 283] width 32 height 32
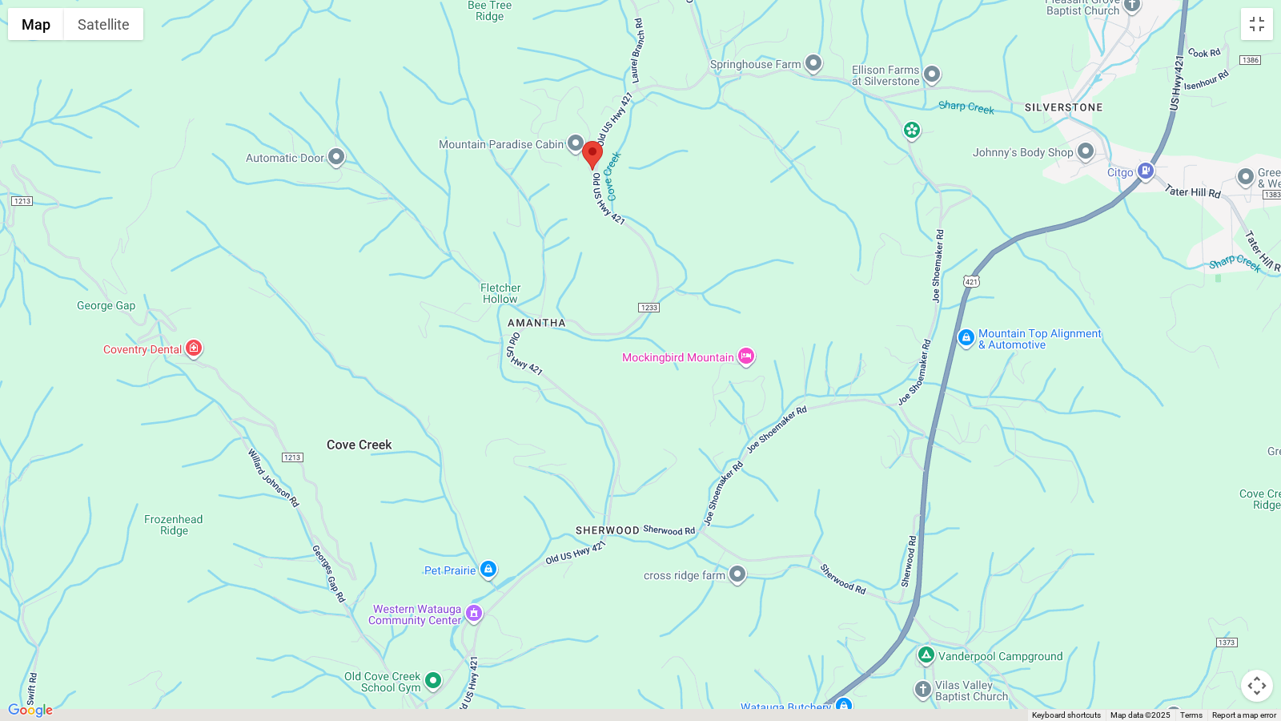
drag, startPoint x: 728, startPoint y: 468, endPoint x: 682, endPoint y: 378, distance: 100.6
click at [689, 376] on div at bounding box center [640, 360] width 1281 height 721
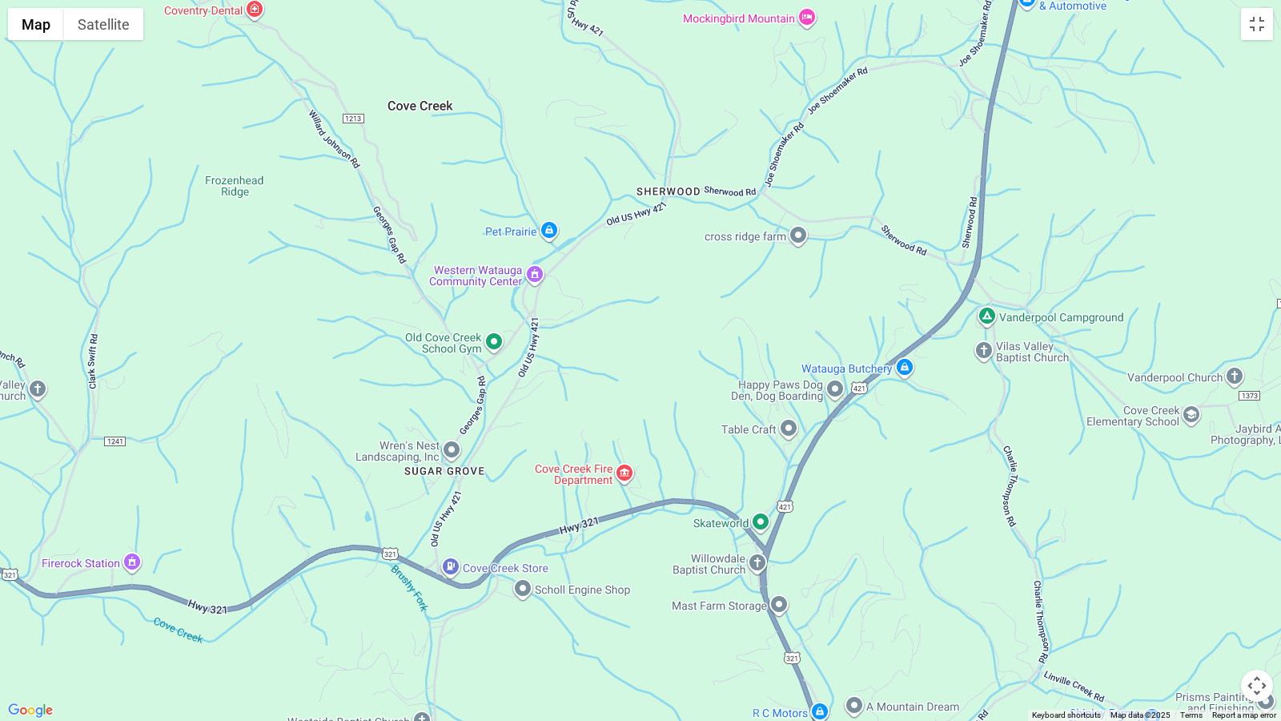
drag, startPoint x: 662, startPoint y: 529, endPoint x: 730, endPoint y: 169, distance: 366.6
click at [725, 171] on div at bounding box center [640, 360] width 1281 height 721
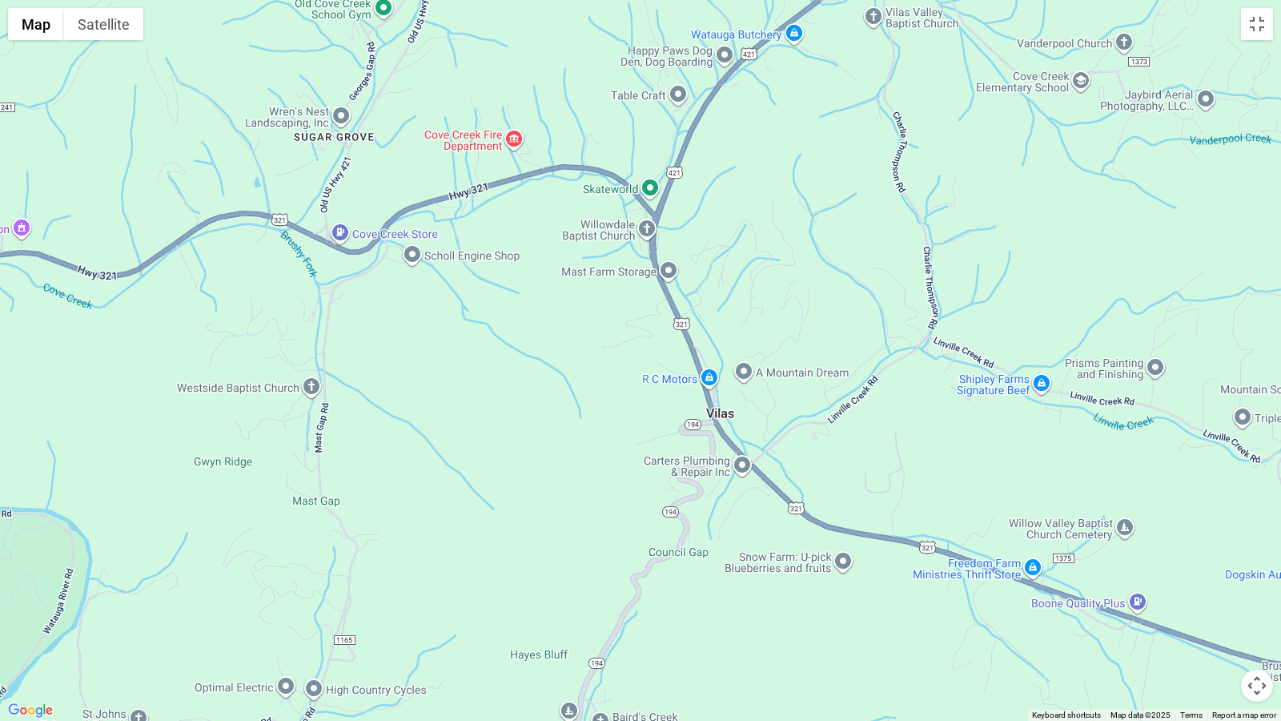
drag, startPoint x: 831, startPoint y: 594, endPoint x: 737, endPoint y: 310, distance: 299.6
click at [719, 312] on div at bounding box center [640, 360] width 1281 height 721
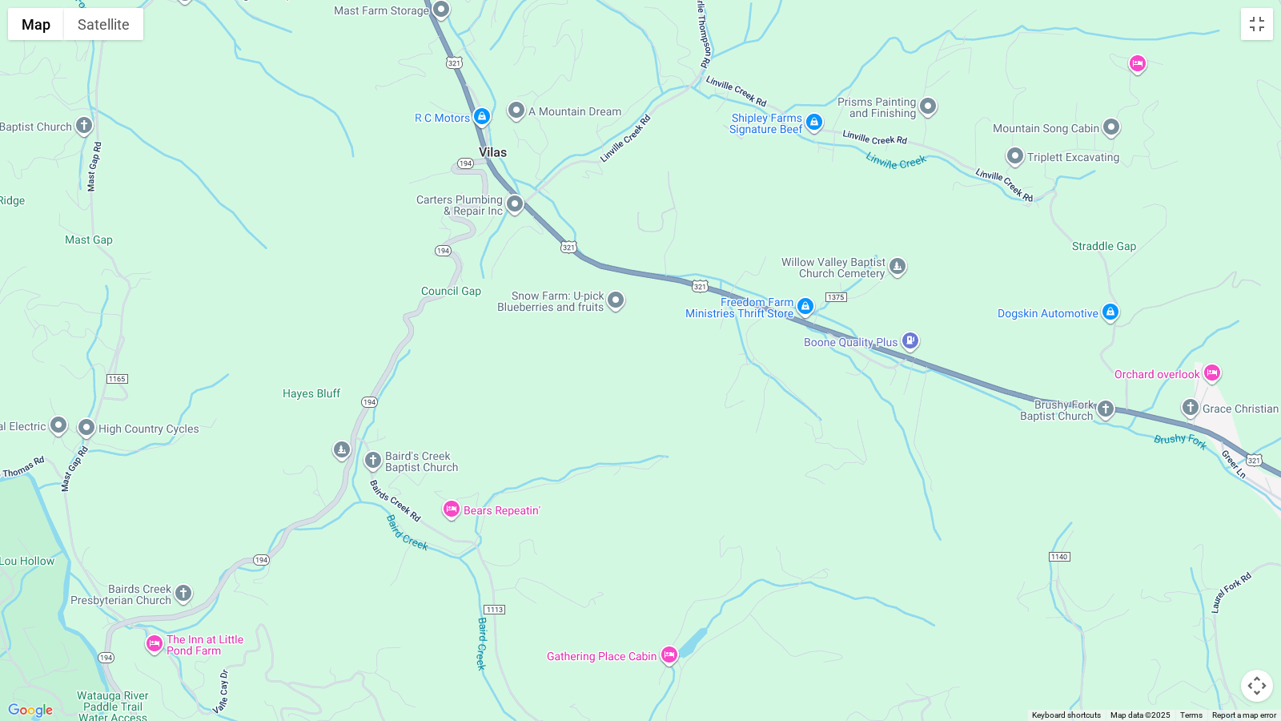
drag, startPoint x: 1004, startPoint y: 536, endPoint x: 788, endPoint y: 230, distance: 374.6
click at [778, 244] on div at bounding box center [640, 360] width 1281 height 721
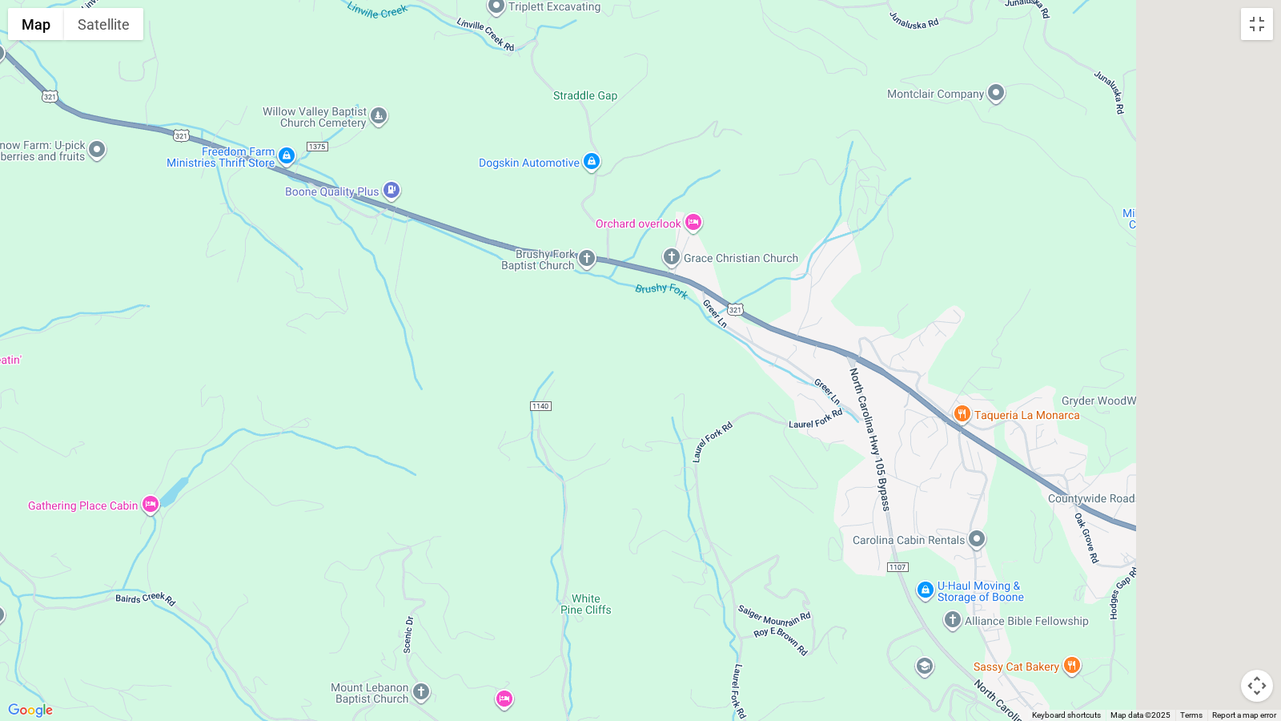
drag, startPoint x: 1076, startPoint y: 515, endPoint x: 535, endPoint y: 414, distance: 549.9
click at [535, 414] on div at bounding box center [640, 360] width 1281 height 721
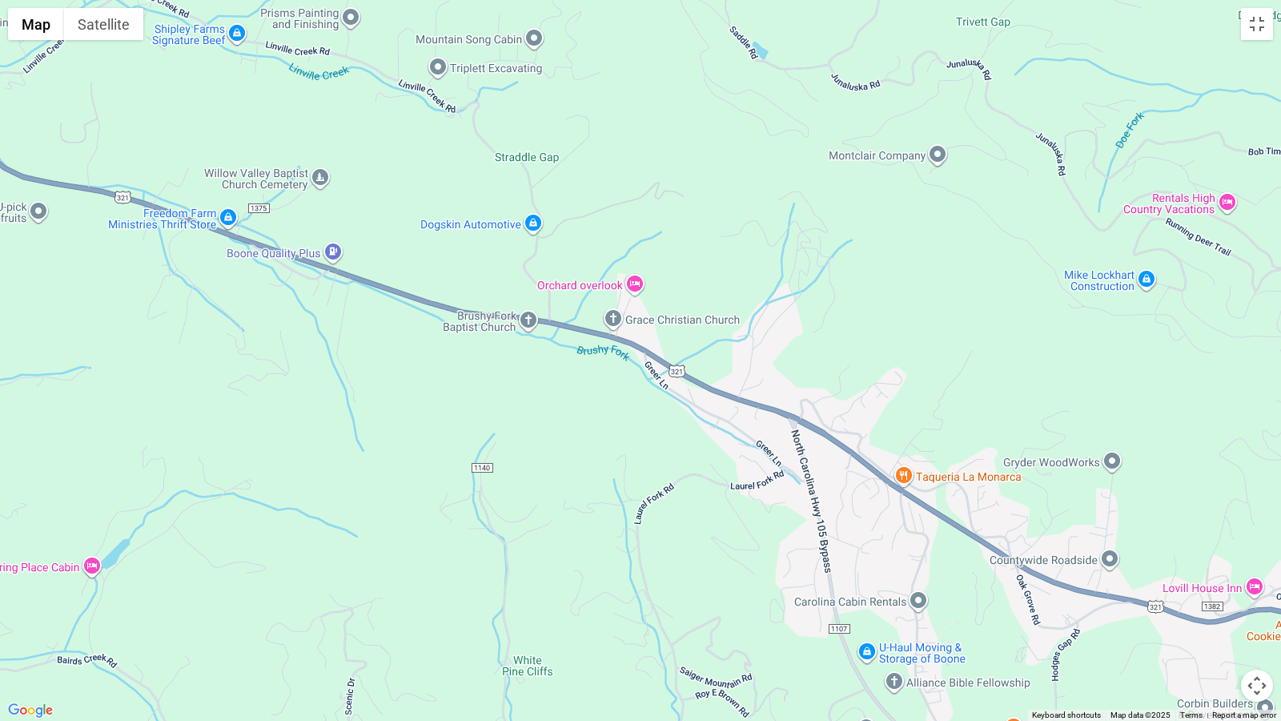
drag, startPoint x: 962, startPoint y: 533, endPoint x: 931, endPoint y: 594, distance: 68.8
click at [931, 602] on div at bounding box center [640, 360] width 1281 height 721
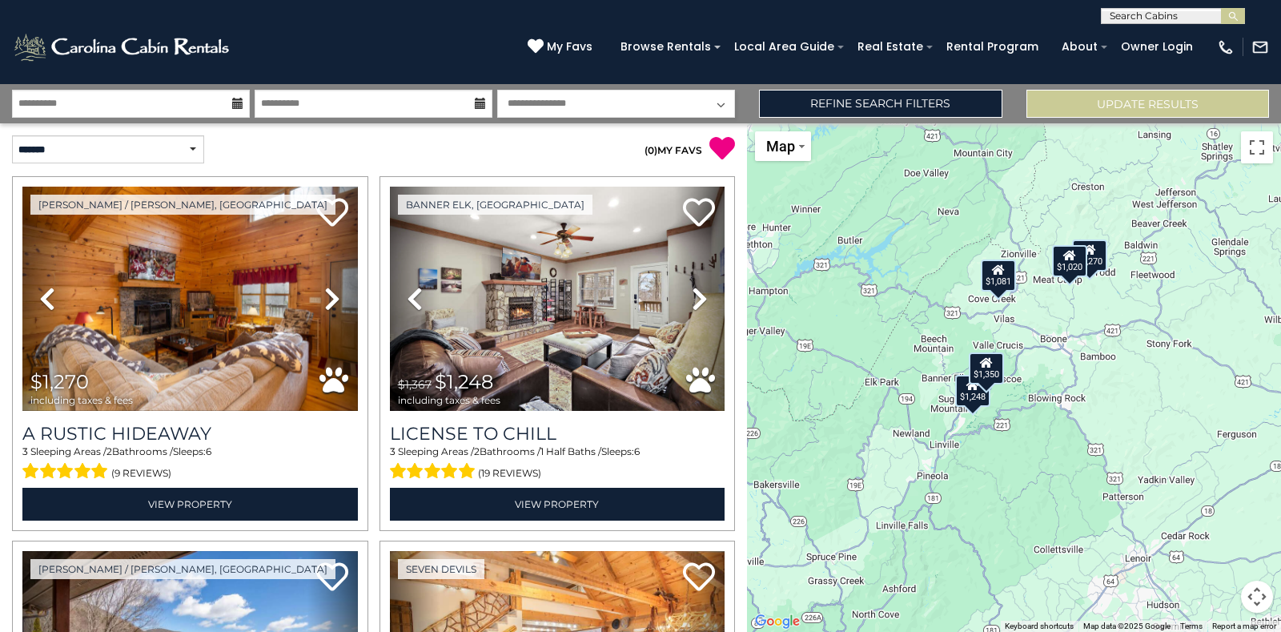
drag, startPoint x: 1163, startPoint y: 493, endPoint x: 1076, endPoint y: 487, distance: 87.5
click at [1077, 485] on div "$1,270 $1,248 $1,020 $1,350 $1,081" at bounding box center [1014, 377] width 534 height 509
click at [1249, 158] on button "Toggle fullscreen view" at bounding box center [1257, 147] width 32 height 32
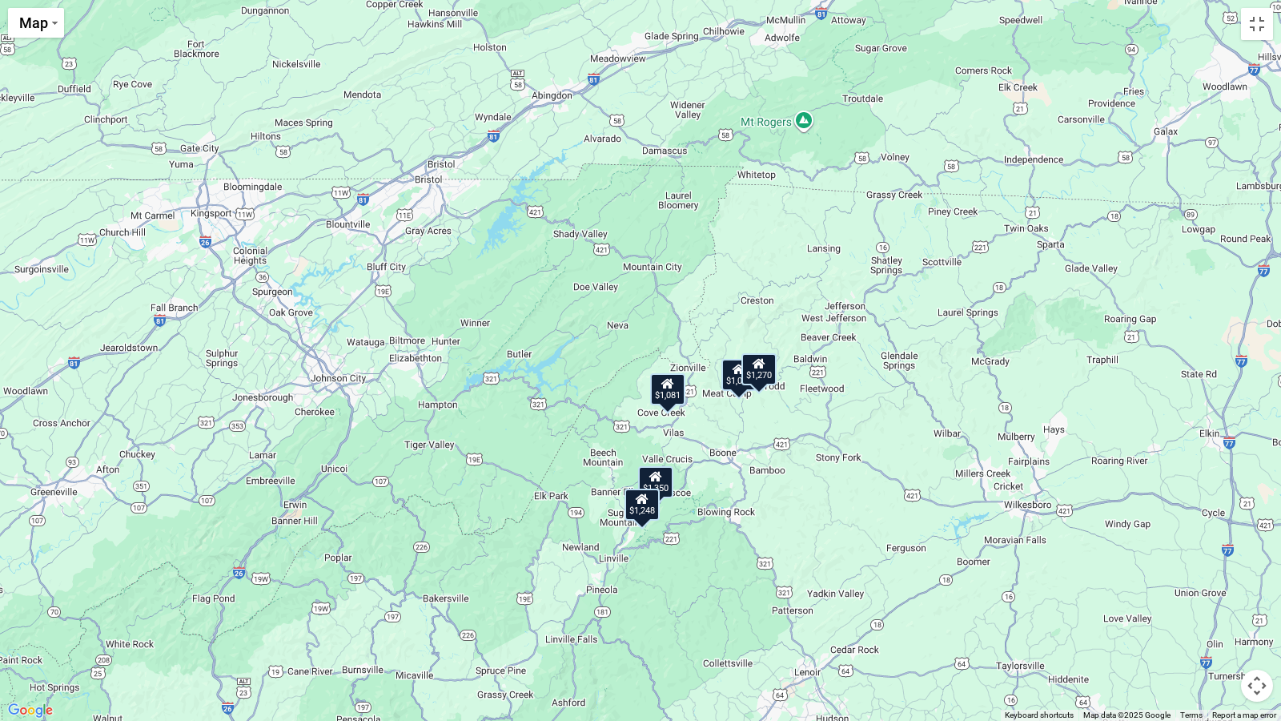
drag, startPoint x: 653, startPoint y: 388, endPoint x: 692, endPoint y: 517, distance: 135.5
click at [694, 516] on div "$1,270 $1,248 $1,020 $1,350 $1,081" at bounding box center [640, 360] width 1281 height 721
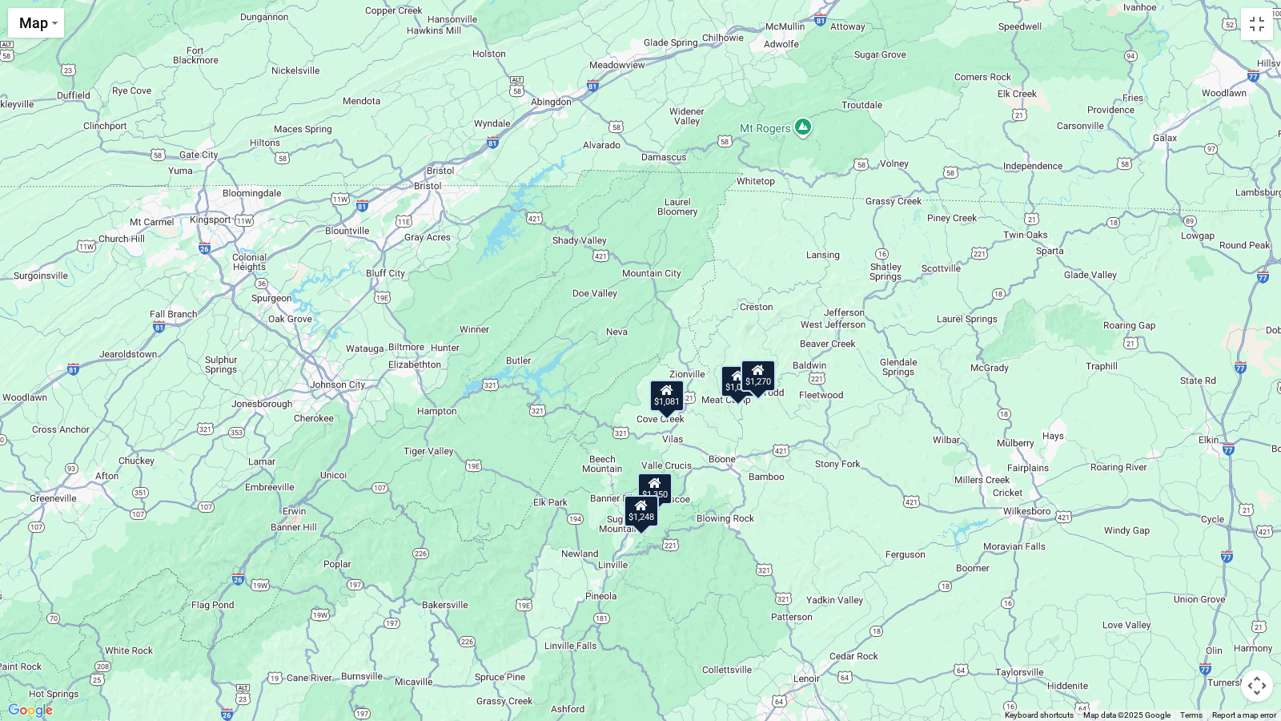
click at [658, 493] on div "$1,350" at bounding box center [654, 488] width 35 height 32
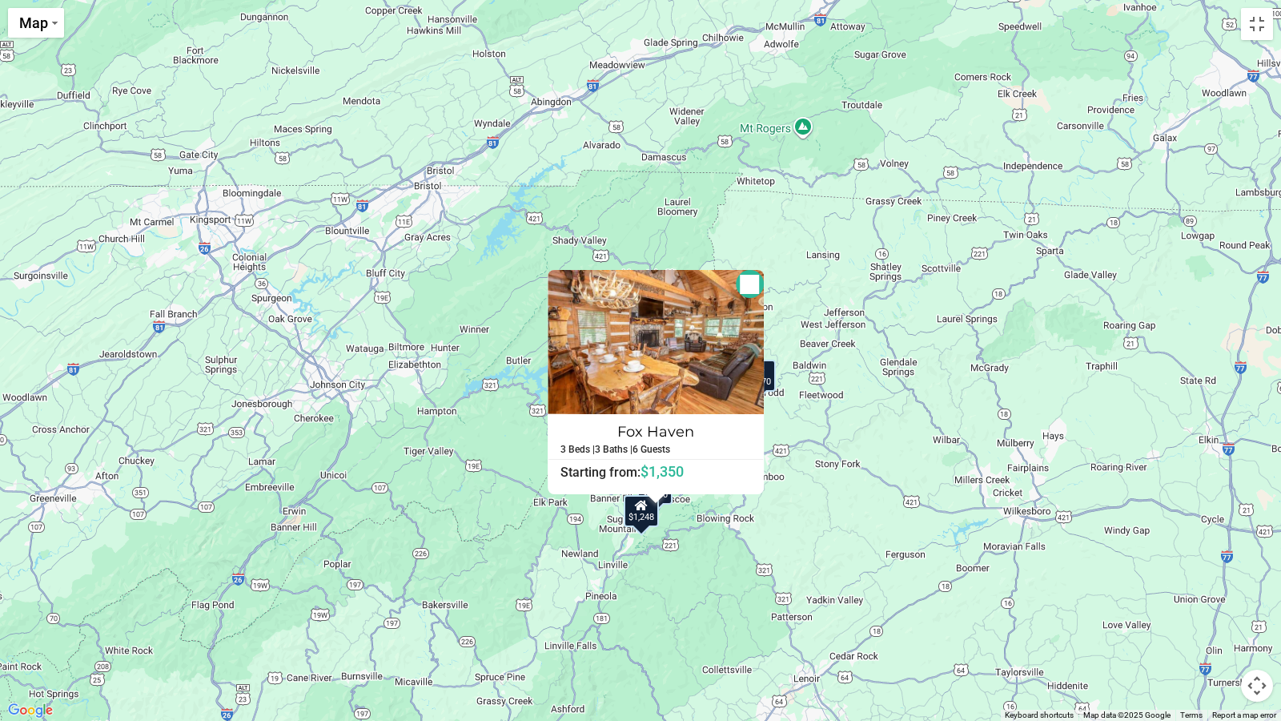
click at [826, 455] on div "$1,270 $1,248 $1,020 $1,350 $1,081 Fox Haven 3 Beds | 3 Baths | 6 Guests Distan…" at bounding box center [640, 360] width 1281 height 721
click at [742, 287] on button "Close" at bounding box center [750, 284] width 28 height 28
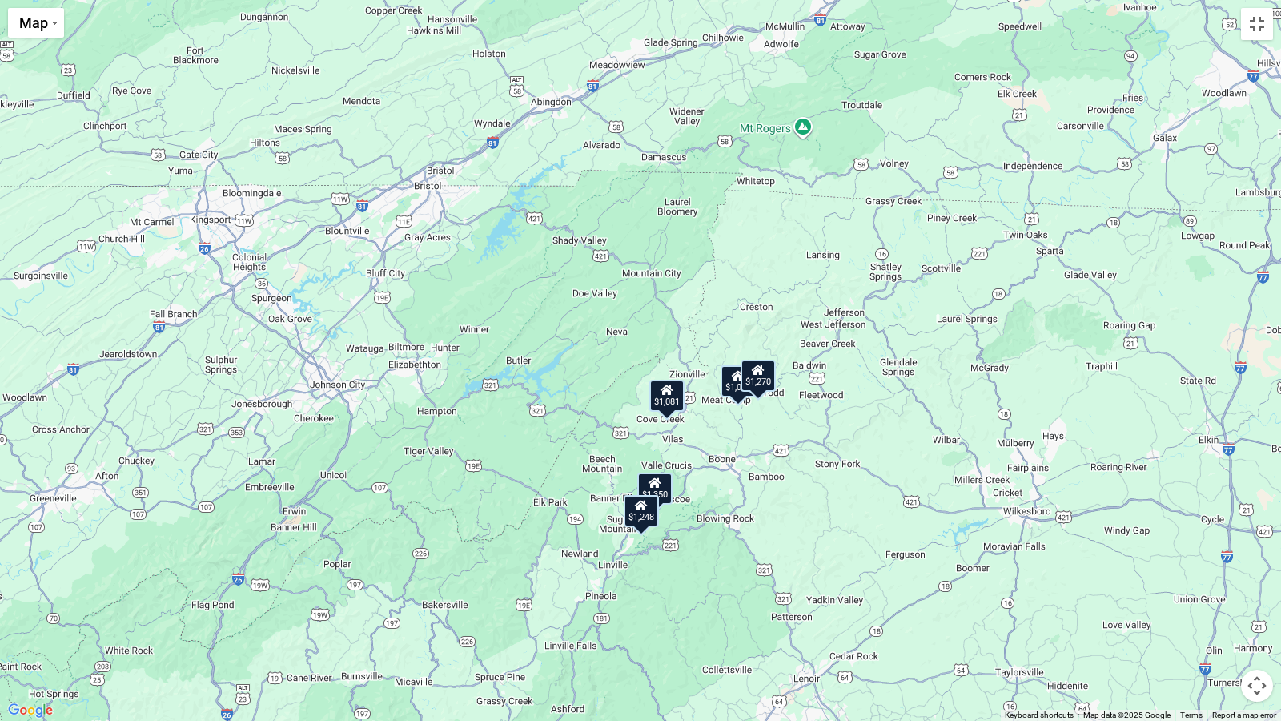
click at [672, 400] on div "$1,081" at bounding box center [666, 396] width 35 height 32
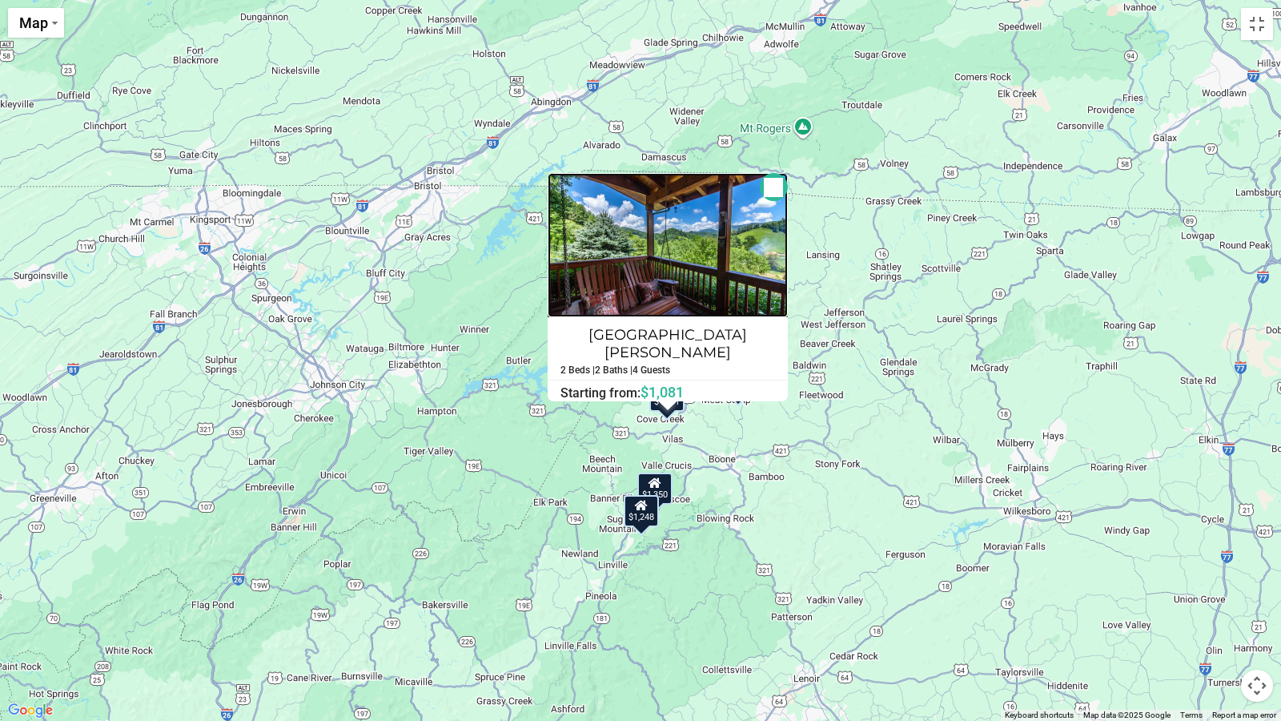
click at [694, 242] on img at bounding box center [668, 245] width 240 height 144
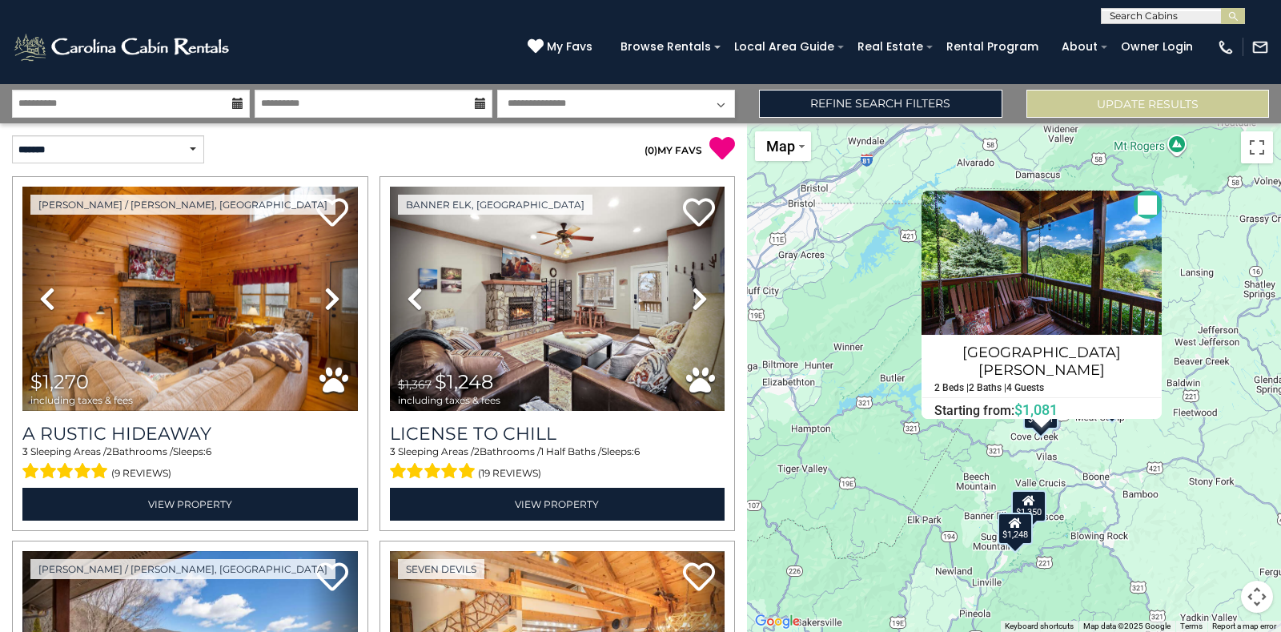
click at [1143, 207] on button "Close" at bounding box center [1148, 205] width 28 height 28
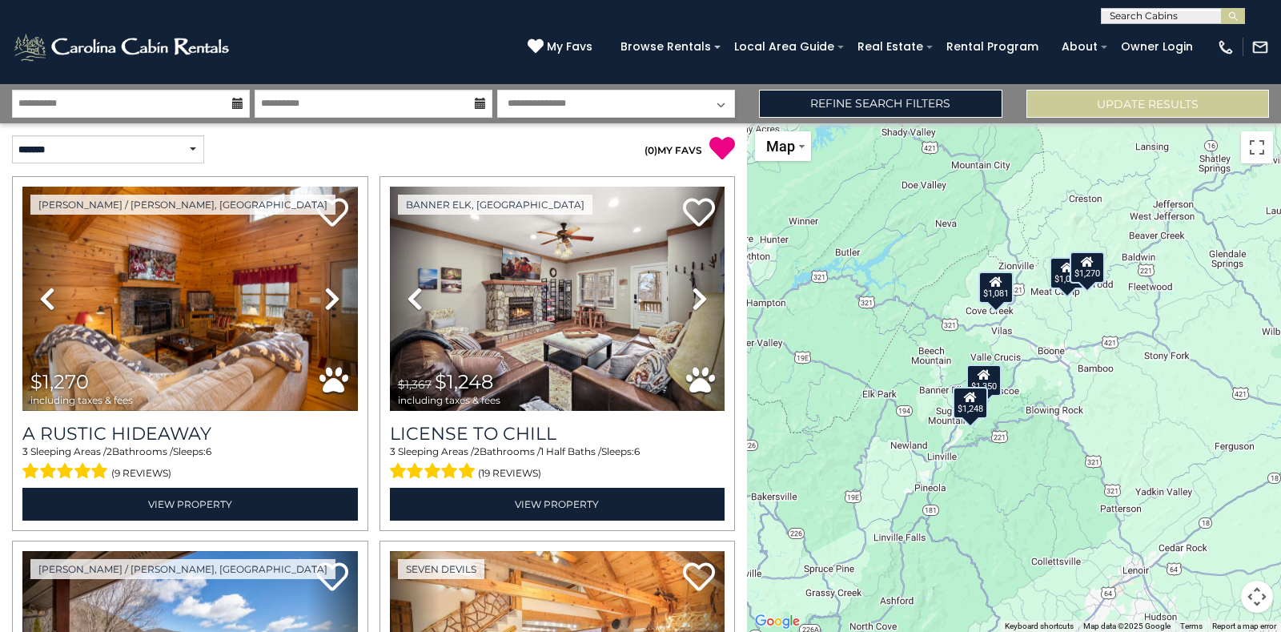
drag, startPoint x: 1116, startPoint y: 480, endPoint x: 1072, endPoint y: 351, distance: 136.3
click at [1072, 351] on div "$1,270 $1,248 $1,020 $1,350 $1,081" at bounding box center [1014, 377] width 534 height 509
click at [1258, 155] on button "Toggle fullscreen view" at bounding box center [1257, 147] width 32 height 32
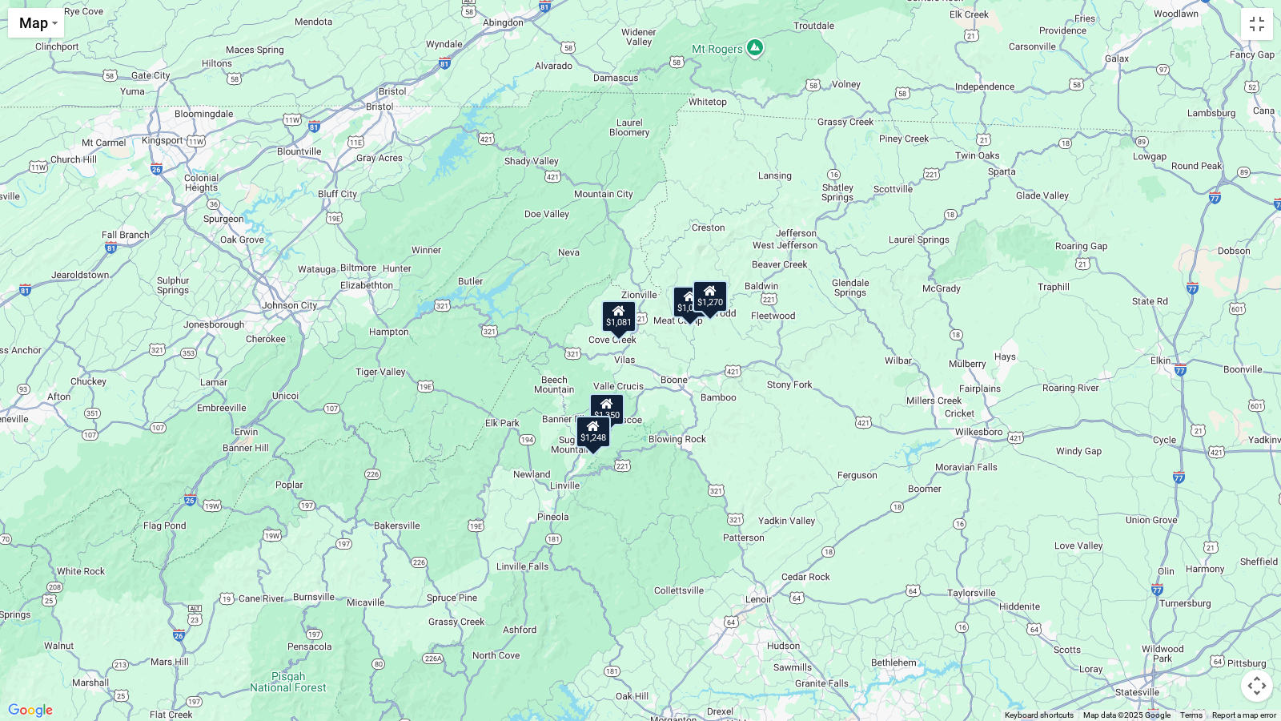
drag, startPoint x: 706, startPoint y: 456, endPoint x: 704, endPoint y: 503, distance: 47.3
click at [704, 503] on div "$1,270 $1,248 $1,020 $1,350 $1,081" at bounding box center [640, 360] width 1281 height 721
click at [606, 406] on icon at bounding box center [607, 404] width 13 height 11
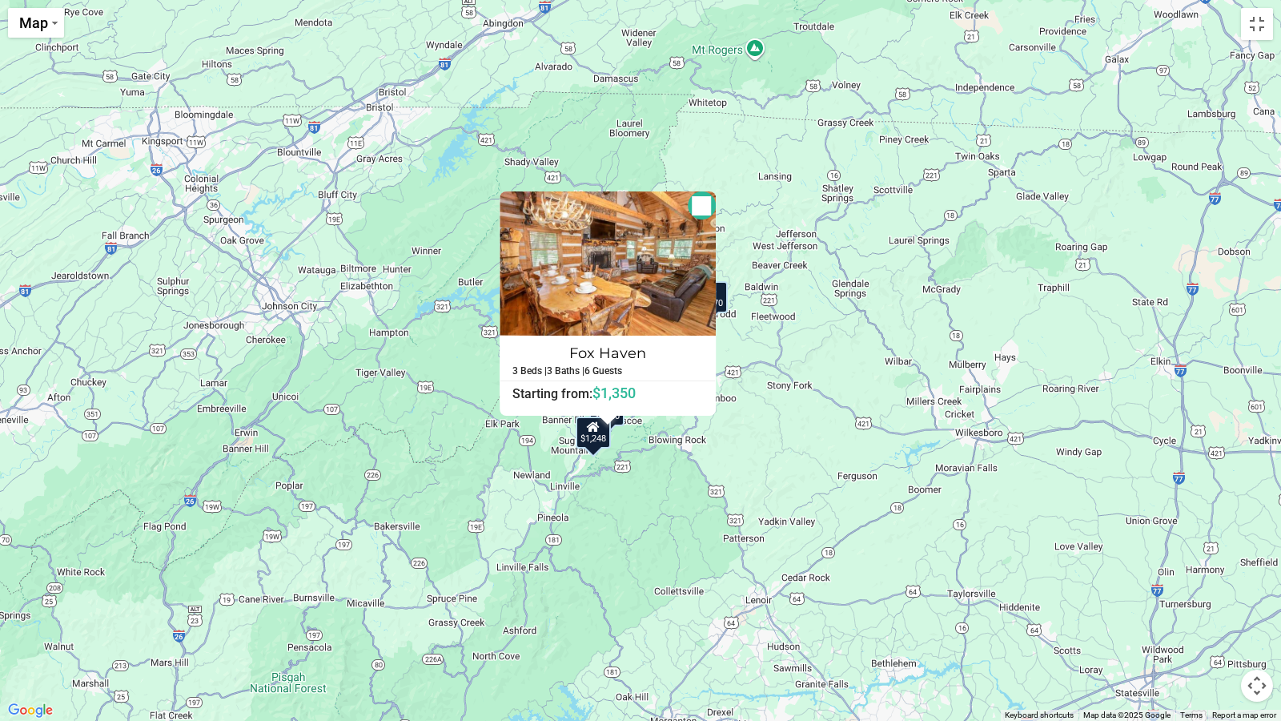
click at [698, 201] on button "Close" at bounding box center [702, 205] width 28 height 28
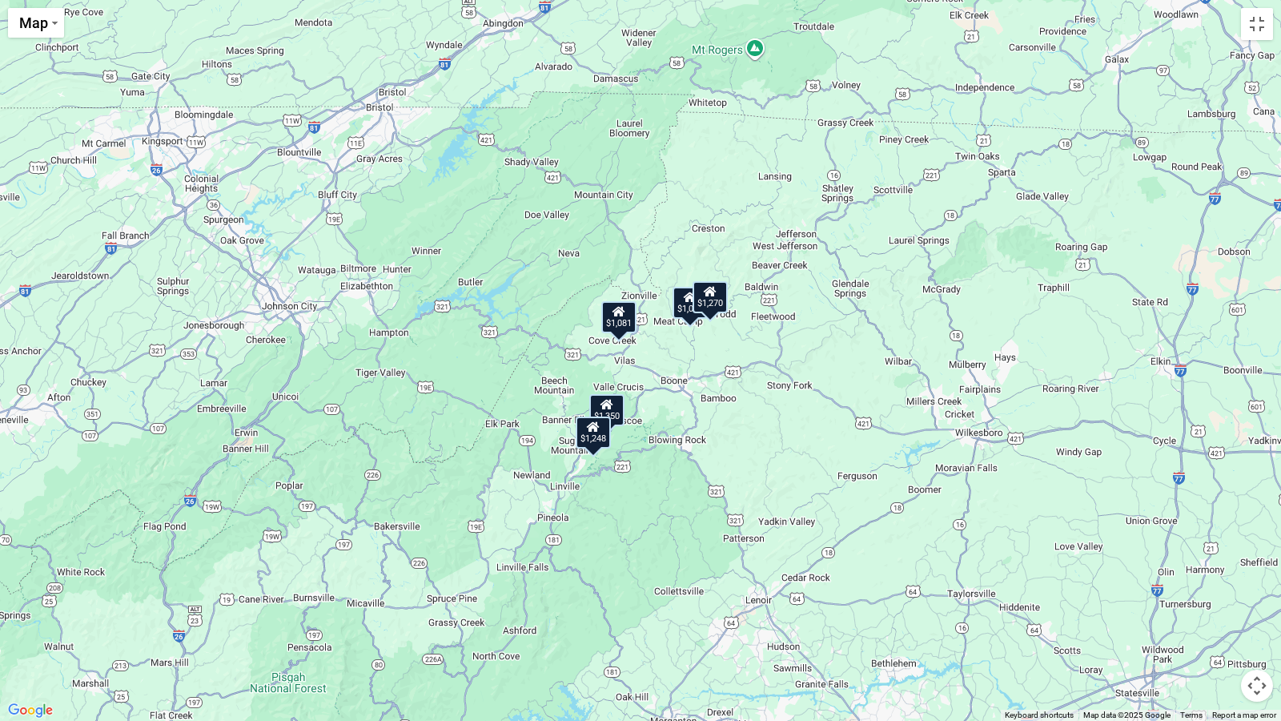
click at [619, 314] on icon at bounding box center [619, 311] width 13 height 11
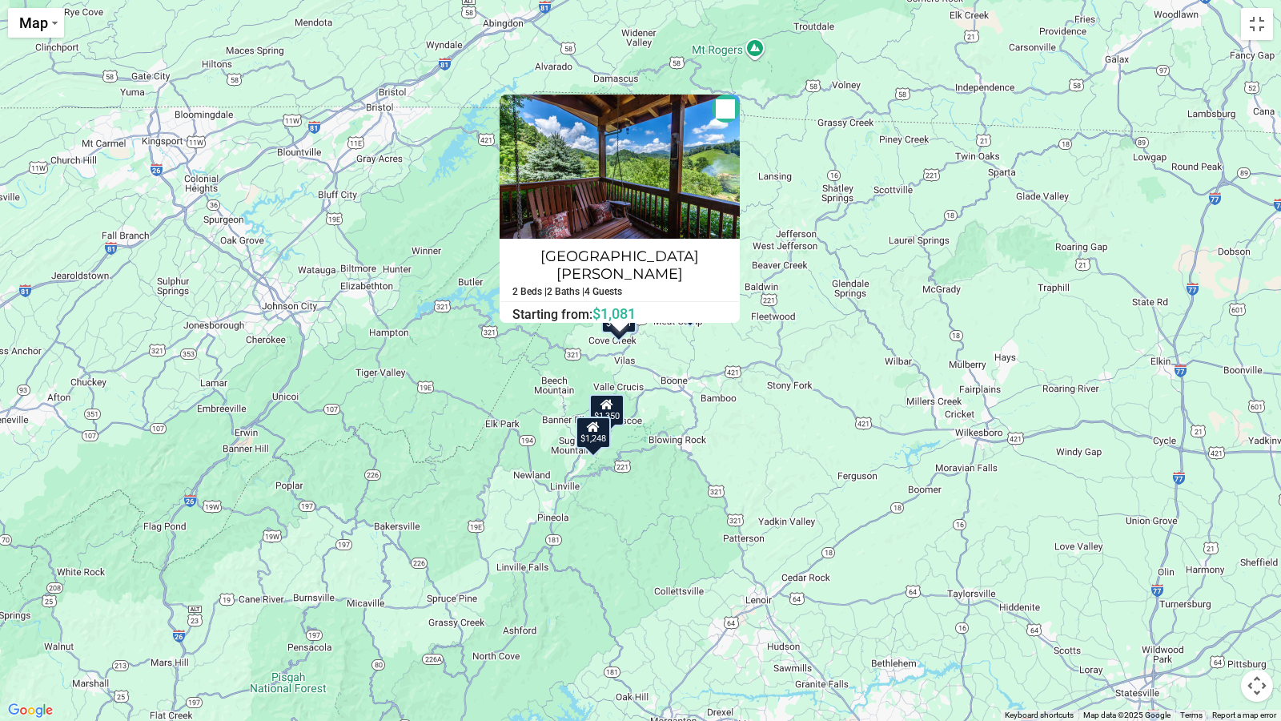
click at [613, 411] on div "$1,350" at bounding box center [606, 410] width 35 height 32
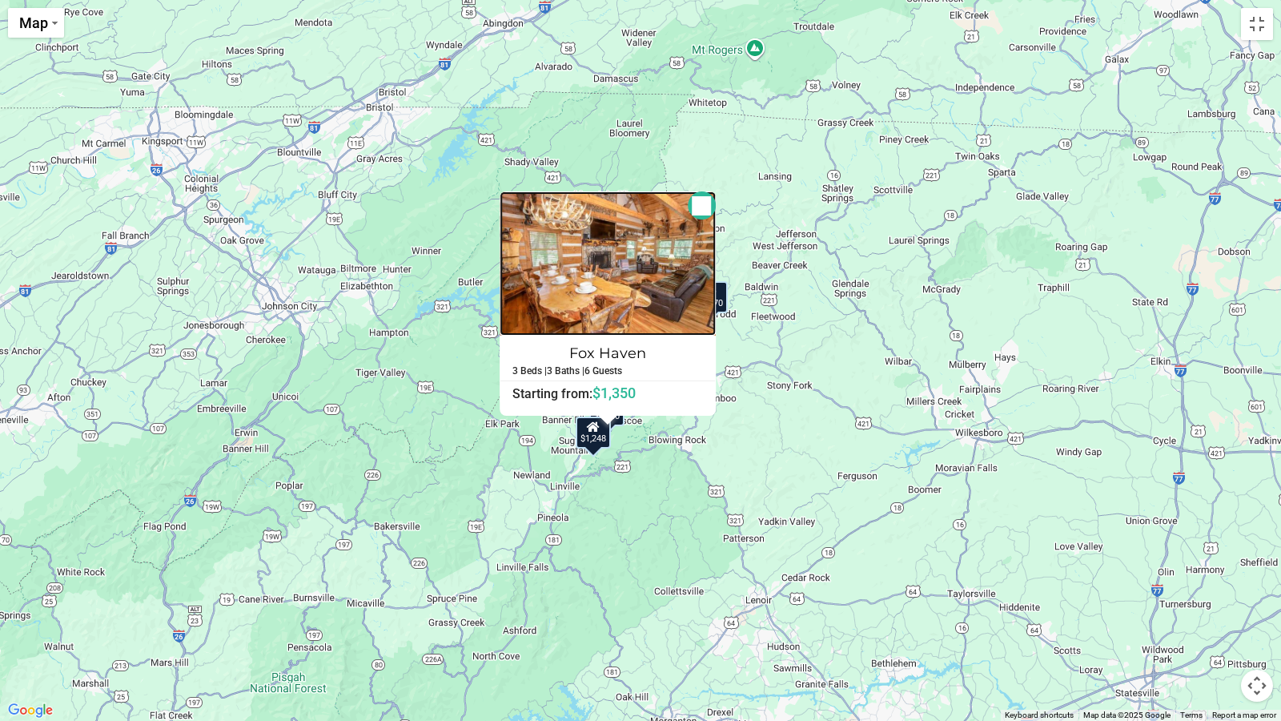
click at [618, 307] on img at bounding box center [608, 263] width 216 height 144
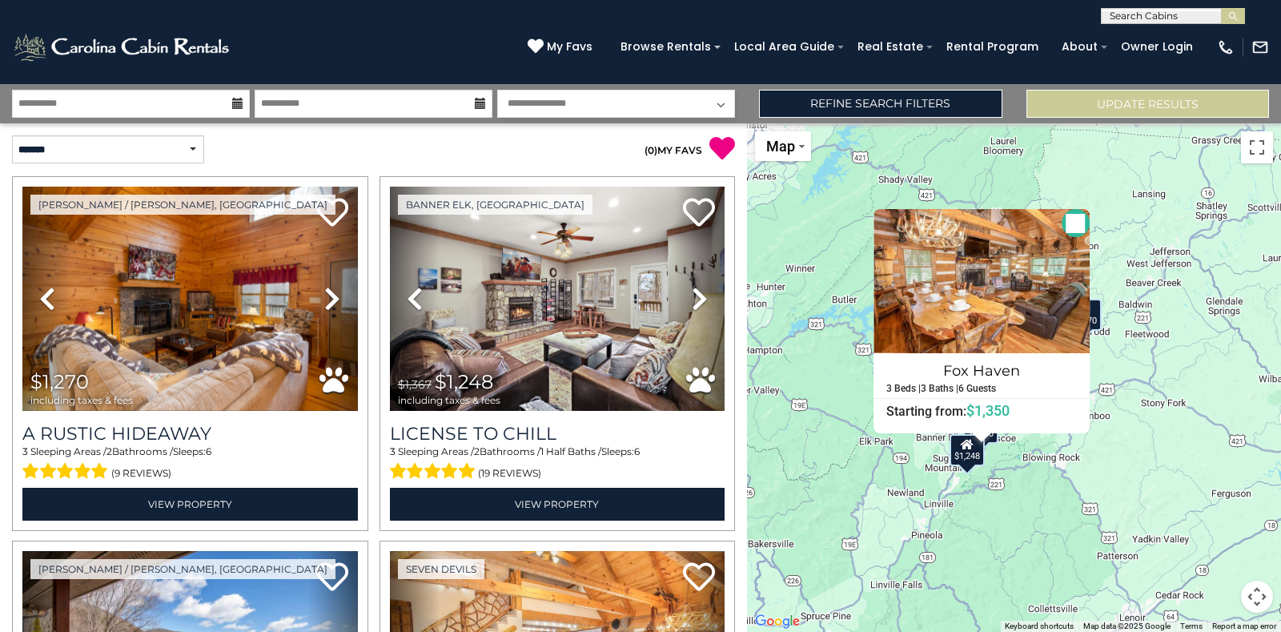
click at [1063, 219] on button "Close" at bounding box center [1075, 223] width 28 height 28
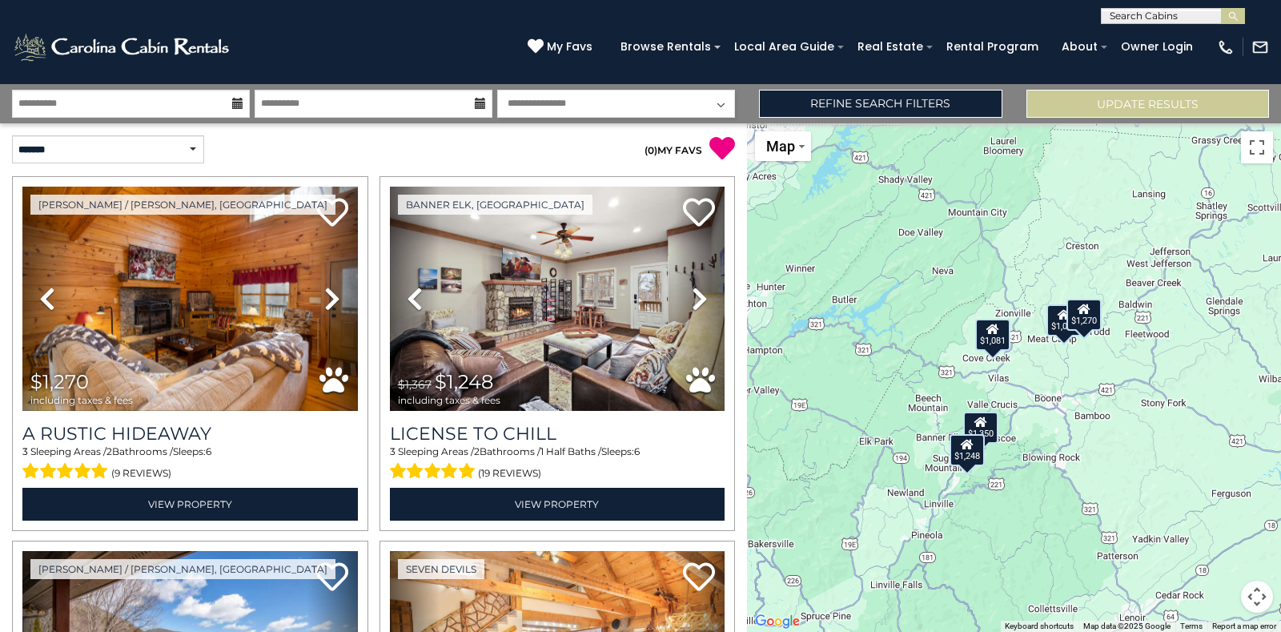
click at [987, 425] on icon at bounding box center [980, 421] width 13 height 11
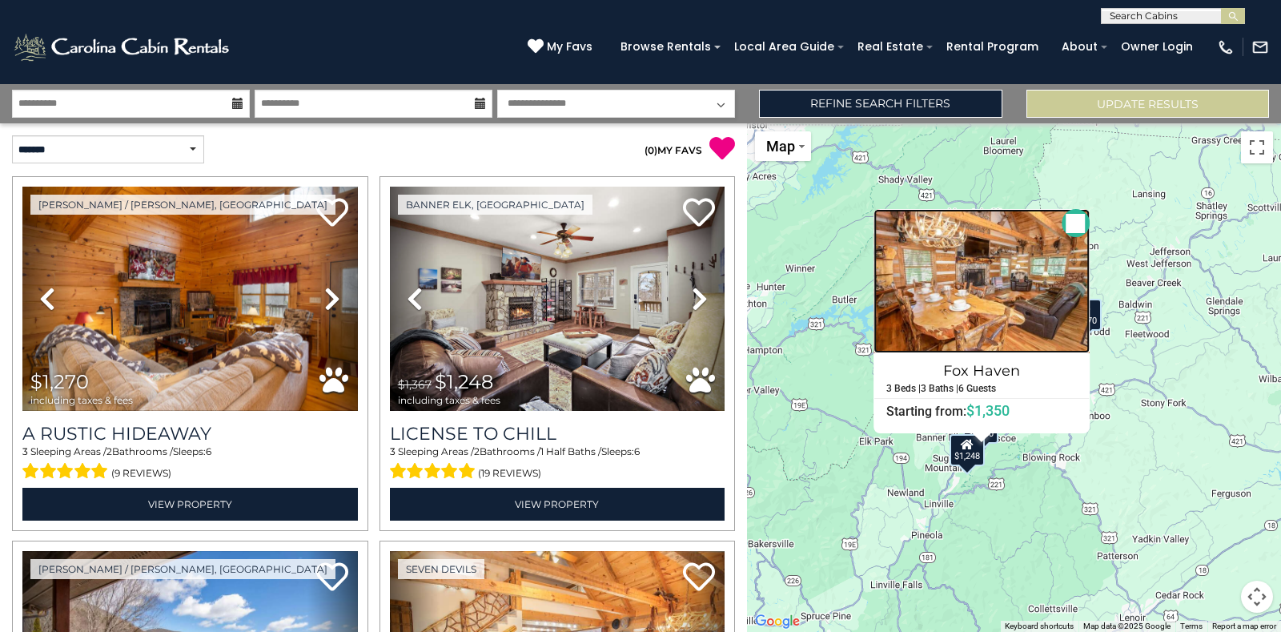
click at [995, 265] on img at bounding box center [982, 281] width 216 height 144
click at [1072, 219] on button "Close" at bounding box center [1075, 223] width 28 height 28
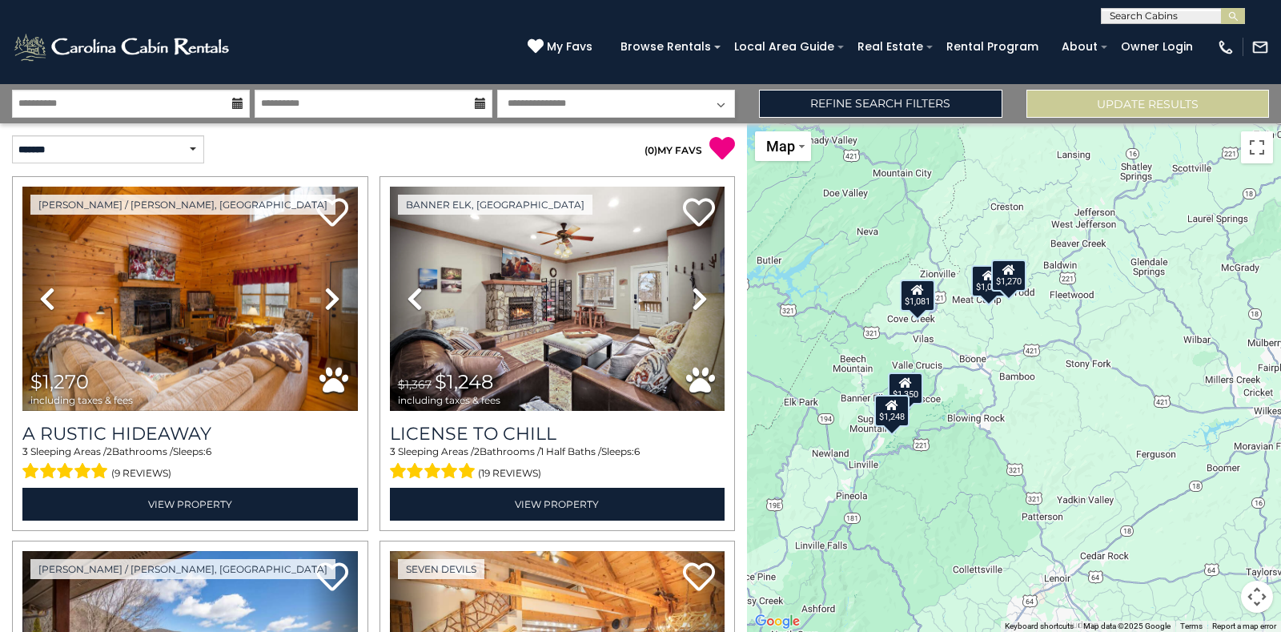
drag, startPoint x: 1109, startPoint y: 464, endPoint x: 1034, endPoint y: 425, distance: 84.9
click at [1034, 425] on div "$1,270 $1,248 $1,020 $1,350 $1,081" at bounding box center [1014, 377] width 534 height 509
drag, startPoint x: 997, startPoint y: 414, endPoint x: 975, endPoint y: 419, distance: 22.9
click at [983, 419] on div "$1,270 $1,248 $1,020 $1,350 $1,081" at bounding box center [1014, 377] width 534 height 509
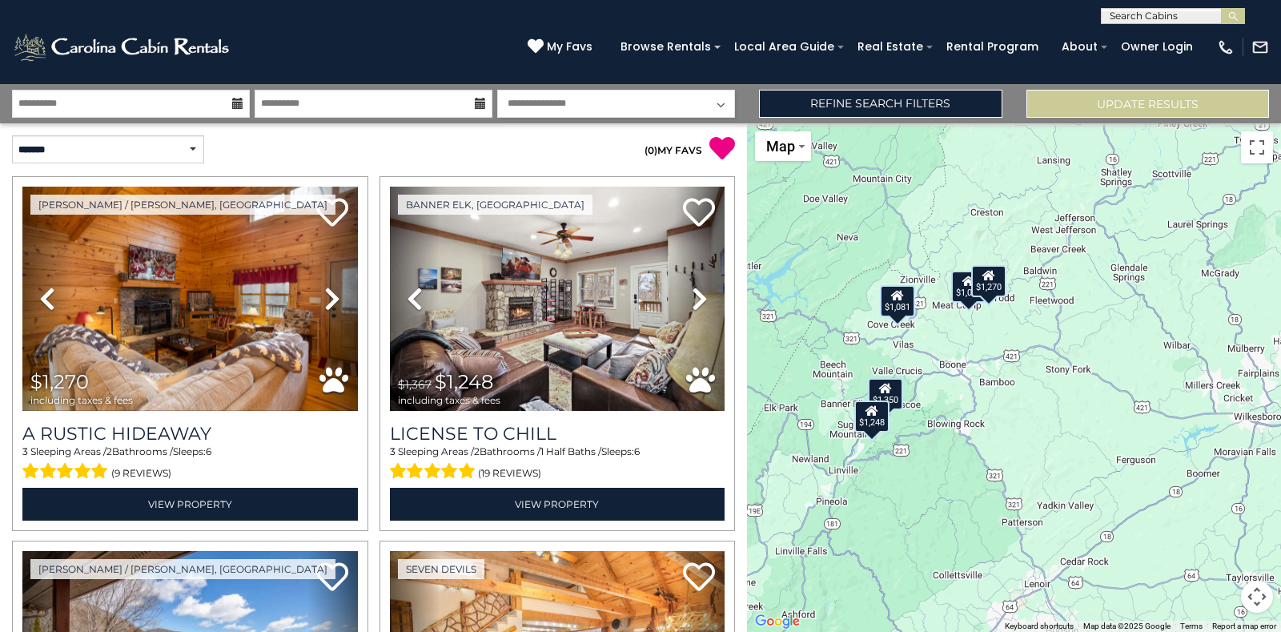
click at [896, 308] on div "$1,081" at bounding box center [896, 301] width 35 height 32
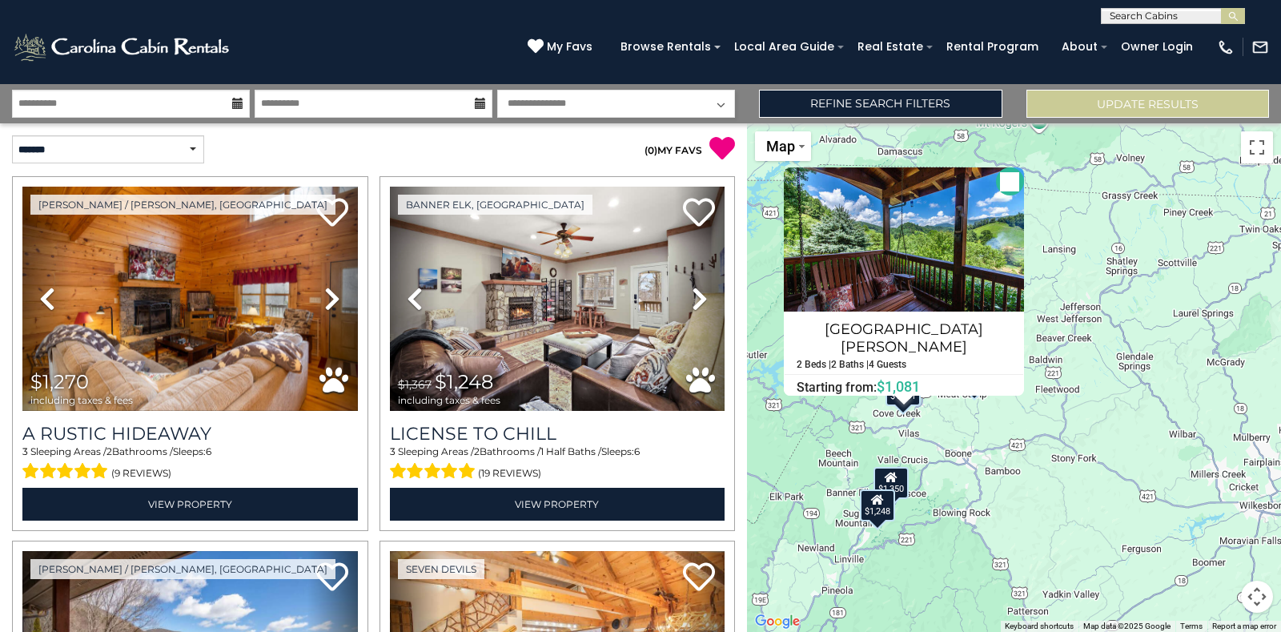
click at [996, 191] on button "Close" at bounding box center [1010, 181] width 28 height 28
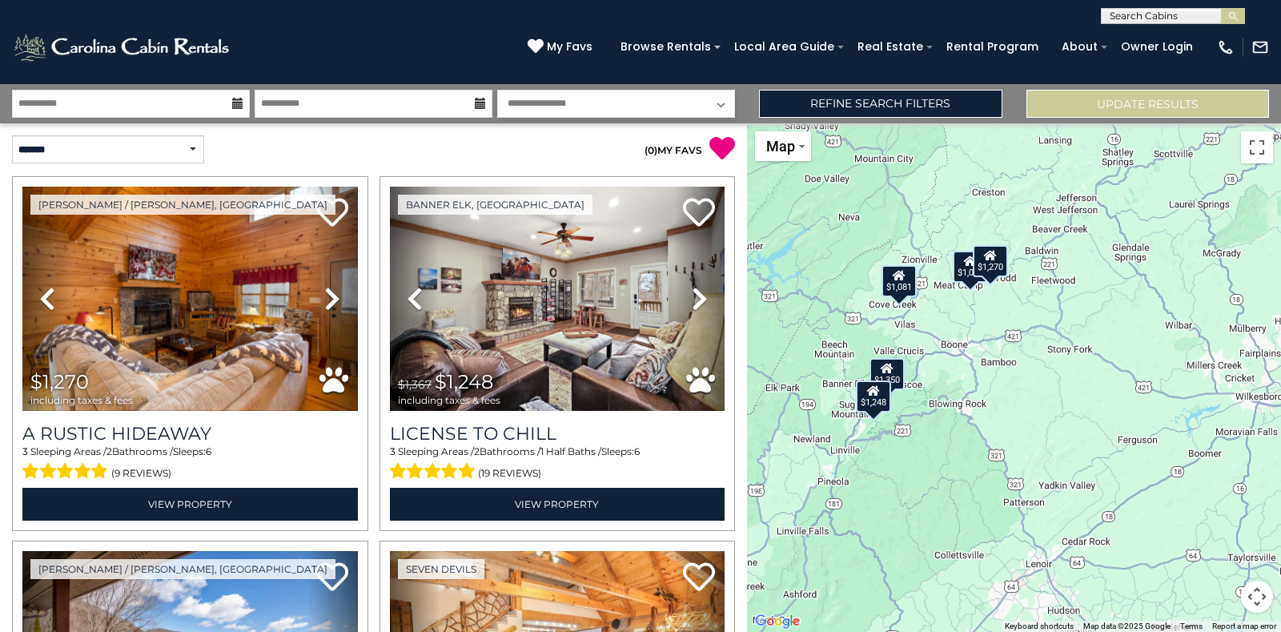
drag, startPoint x: 1070, startPoint y: 477, endPoint x: 1066, endPoint y: 363, distance: 114.6
click at [1066, 363] on div "$1,270 $1,248 $1,020 $1,350 $1,081" at bounding box center [1014, 377] width 534 height 509
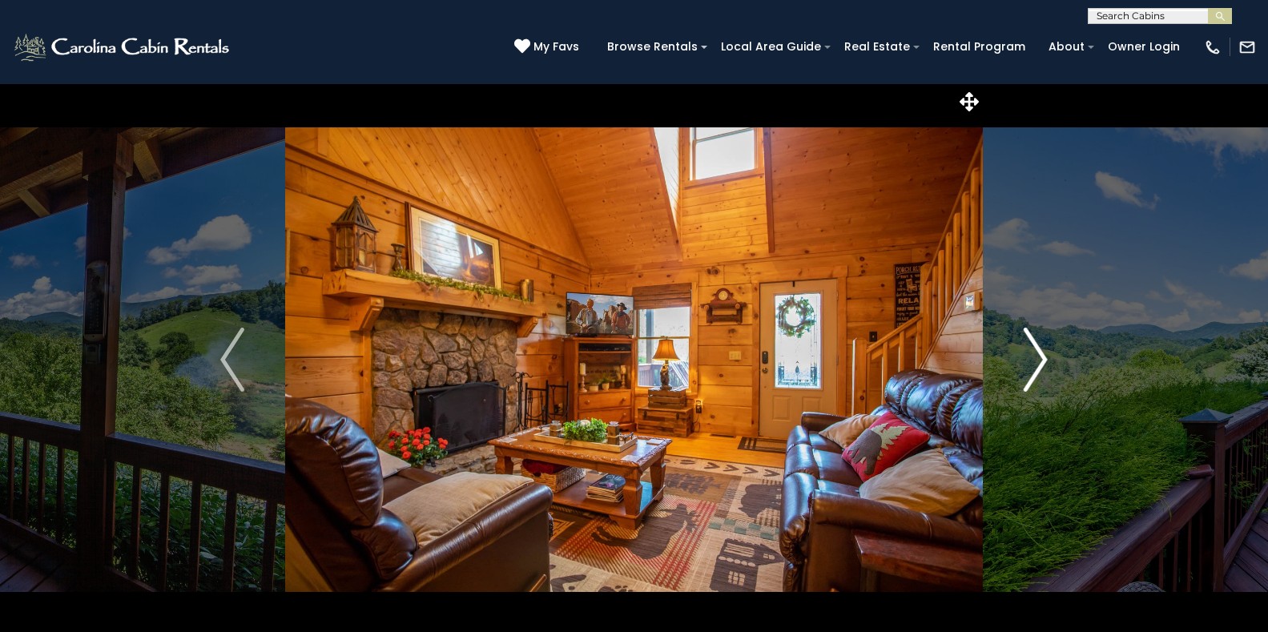
click at [1038, 348] on img "Next" at bounding box center [1035, 360] width 24 height 64
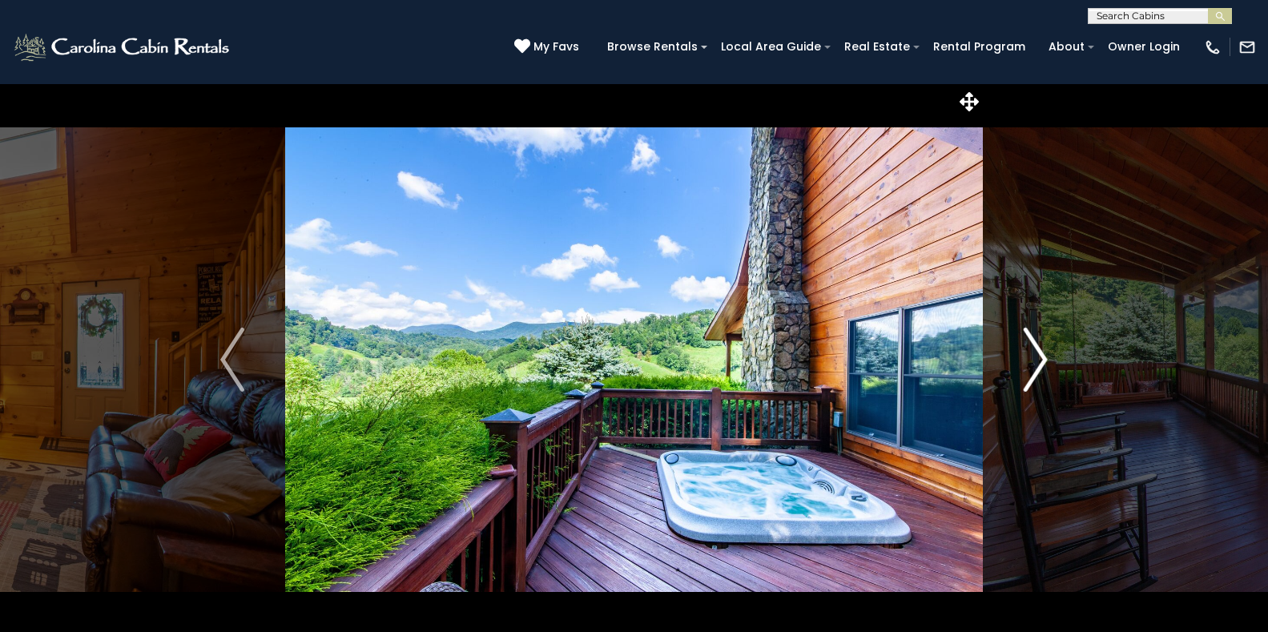
click at [1038, 348] on img "Next" at bounding box center [1035, 360] width 24 height 64
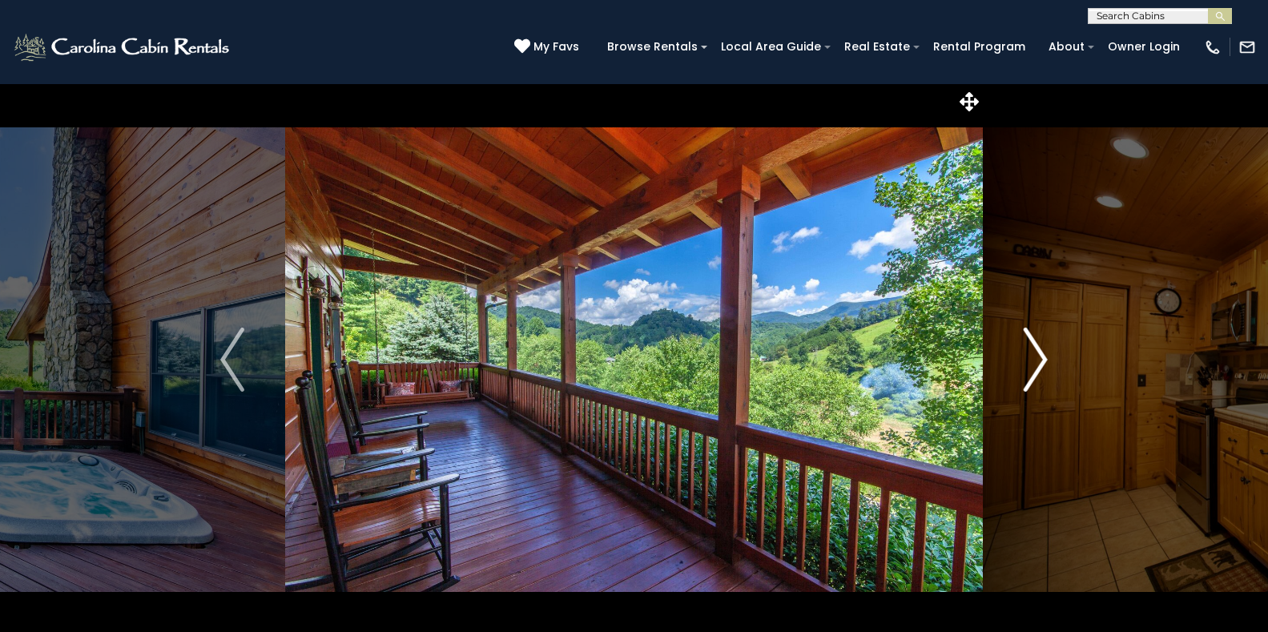
click at [1038, 348] on img "Next" at bounding box center [1035, 360] width 24 height 64
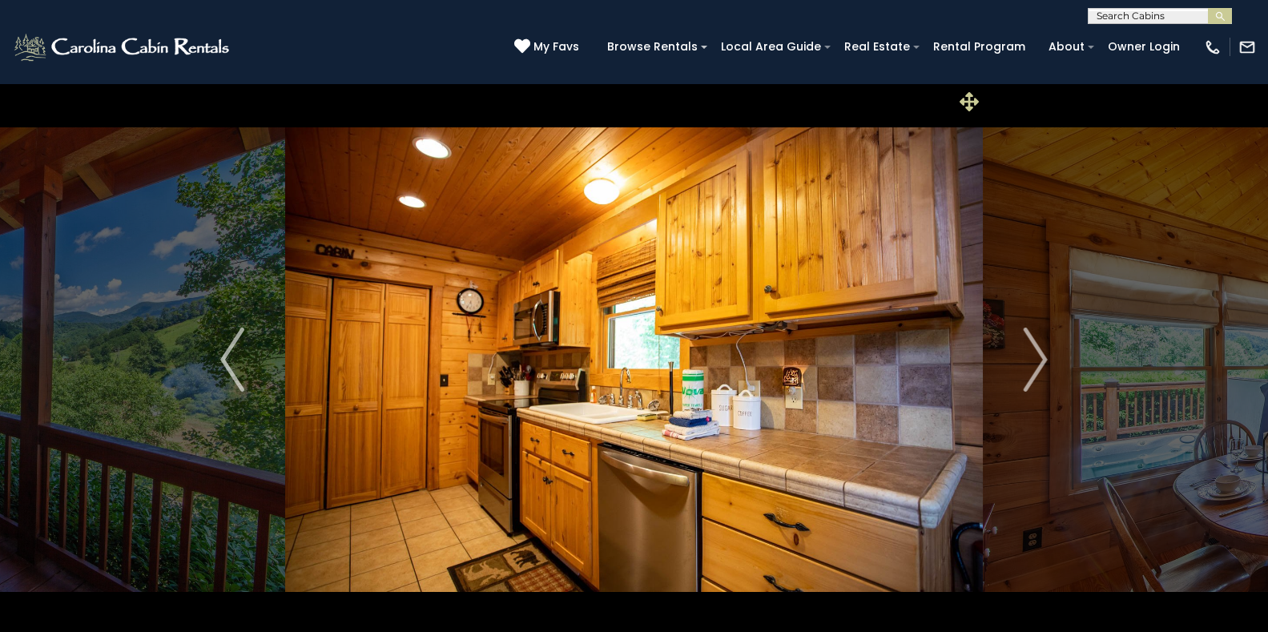
click at [967, 107] on icon at bounding box center [968, 101] width 19 height 19
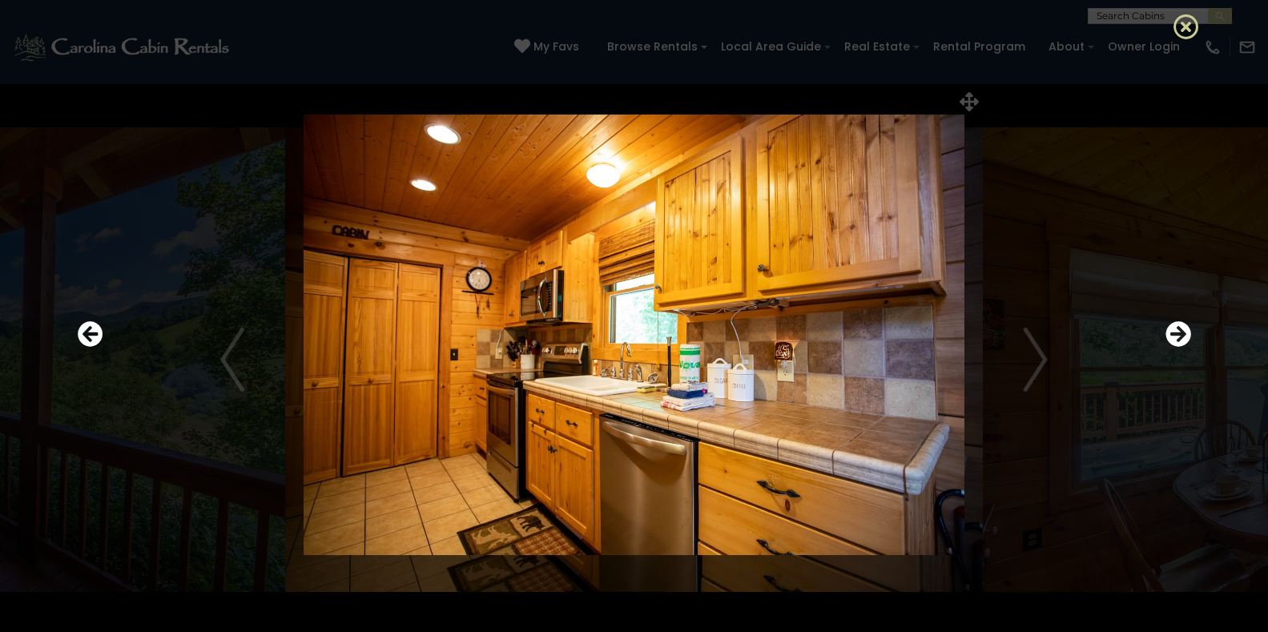
click at [1185, 23] on icon at bounding box center [1186, 27] width 26 height 26
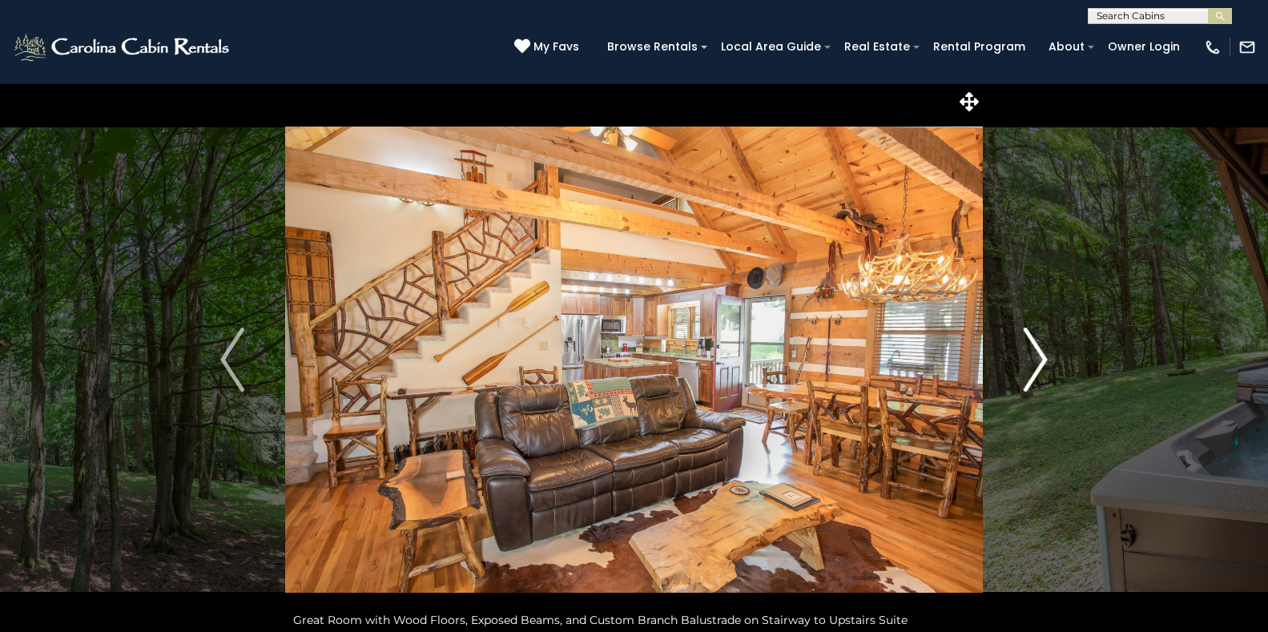
click at [1032, 365] on img "Next" at bounding box center [1035, 360] width 24 height 64
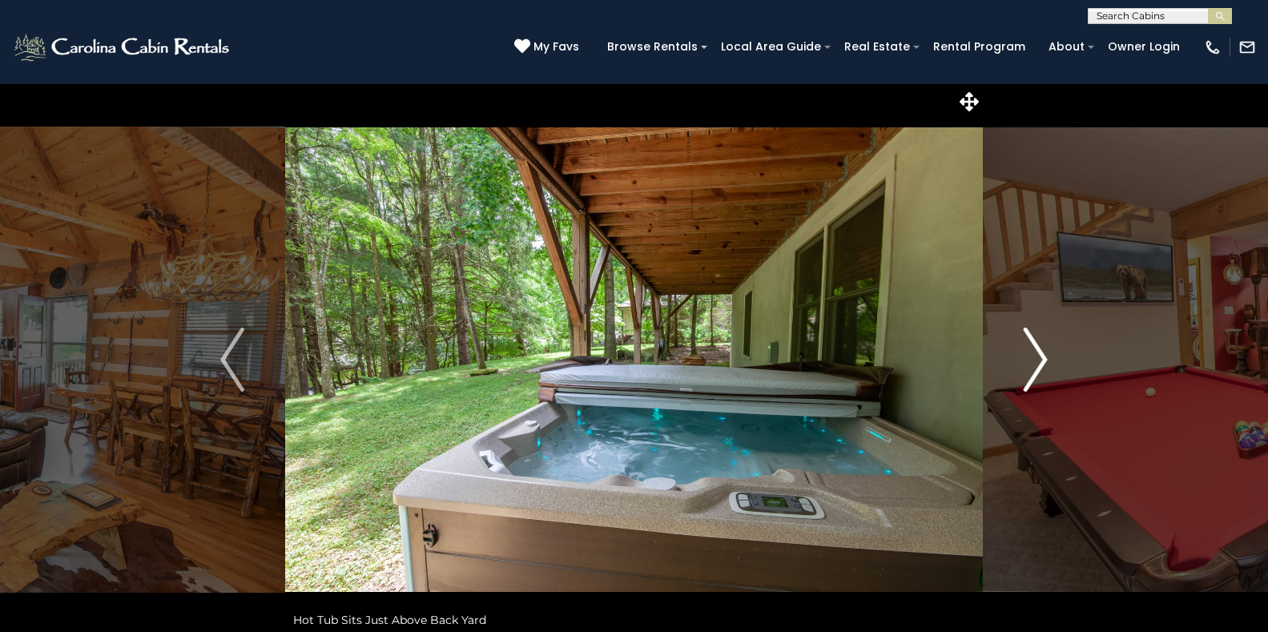
click at [1032, 365] on img "Next" at bounding box center [1035, 360] width 24 height 64
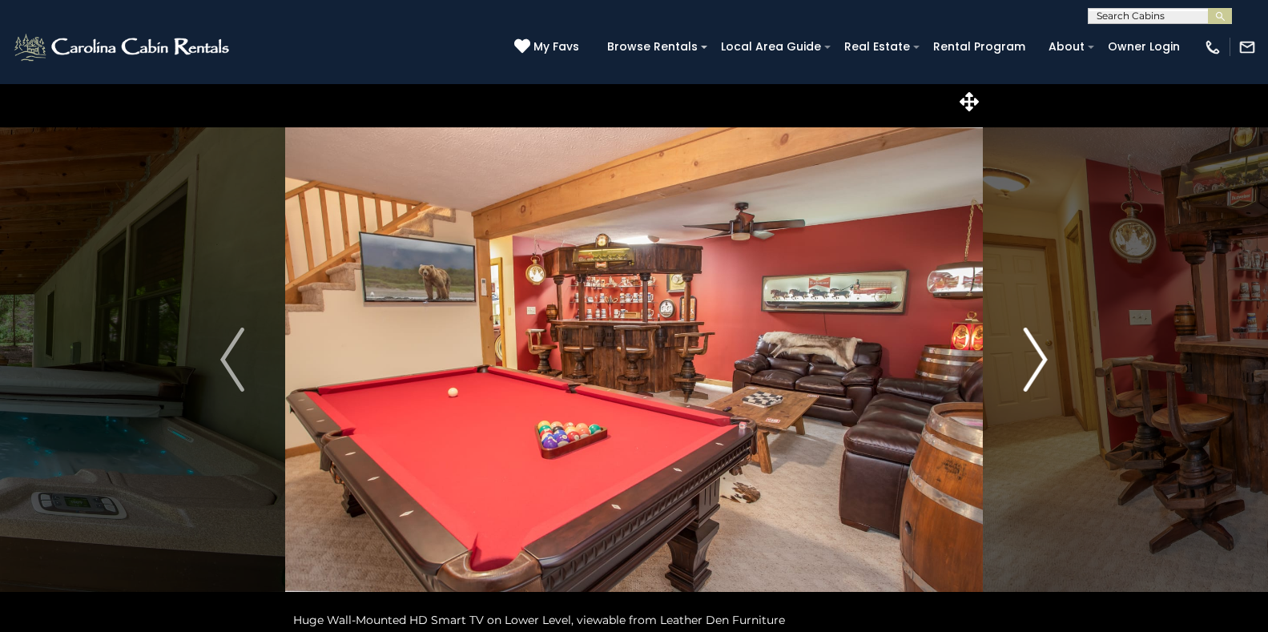
click at [1032, 365] on img "Next" at bounding box center [1035, 360] width 24 height 64
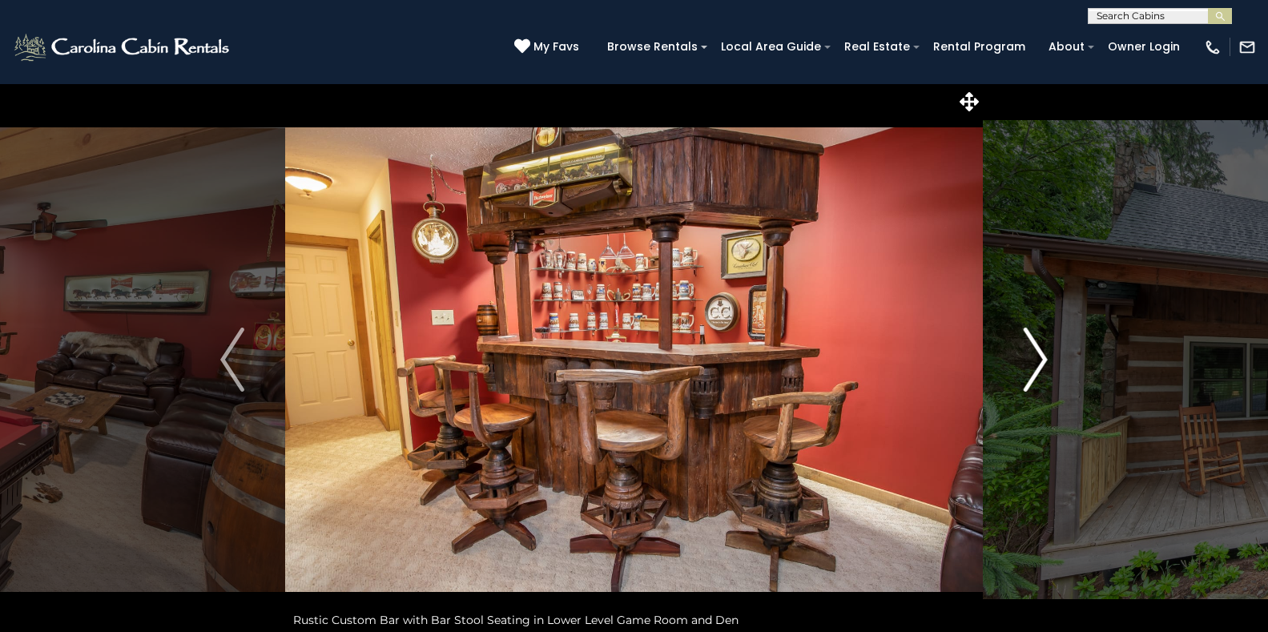
click at [1032, 365] on img "Next" at bounding box center [1035, 360] width 24 height 64
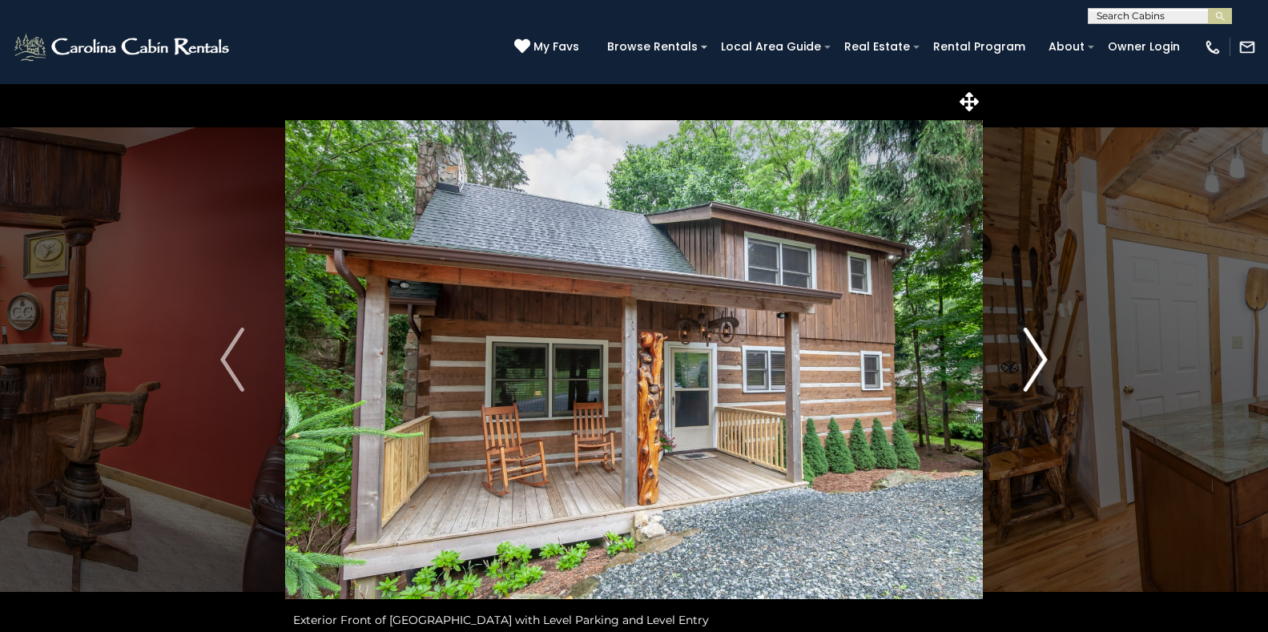
click at [1032, 365] on img "Next" at bounding box center [1035, 360] width 24 height 64
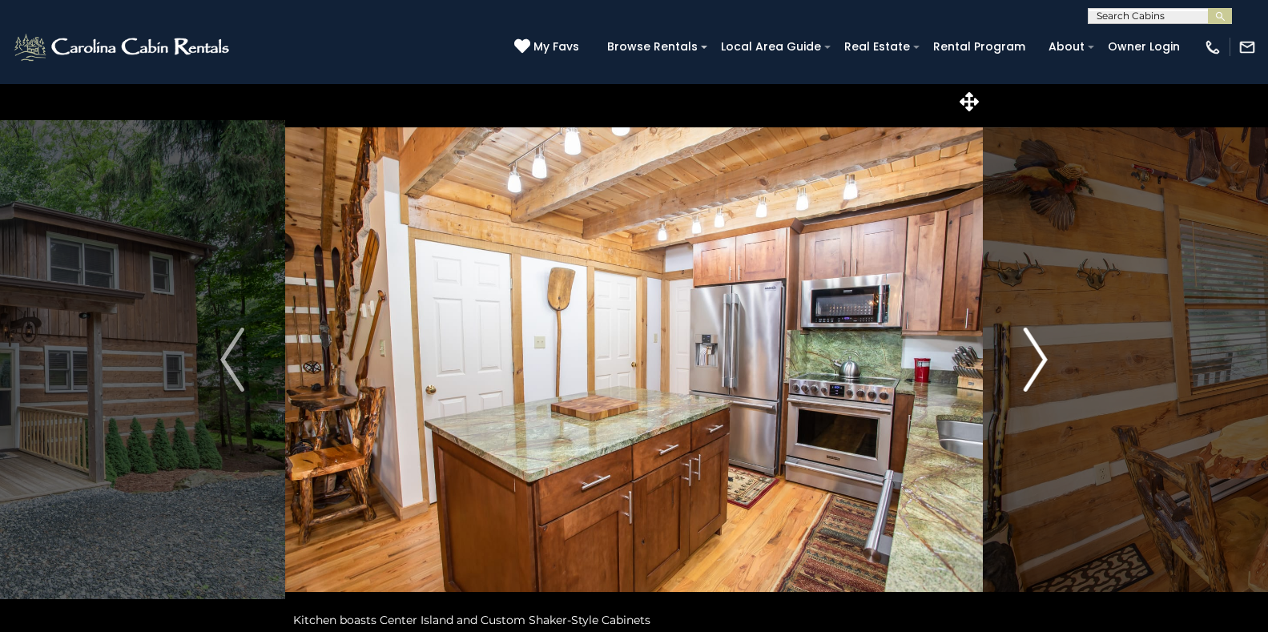
click at [1032, 365] on img "Next" at bounding box center [1035, 360] width 24 height 64
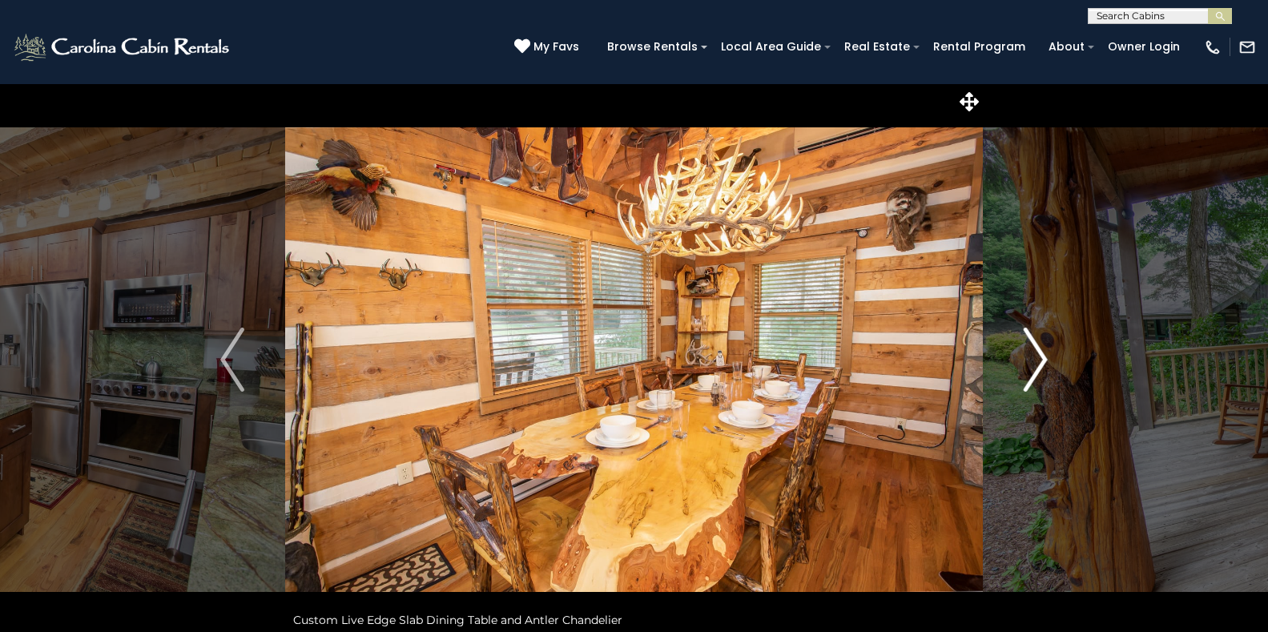
click at [1032, 365] on img "Next" at bounding box center [1035, 360] width 24 height 64
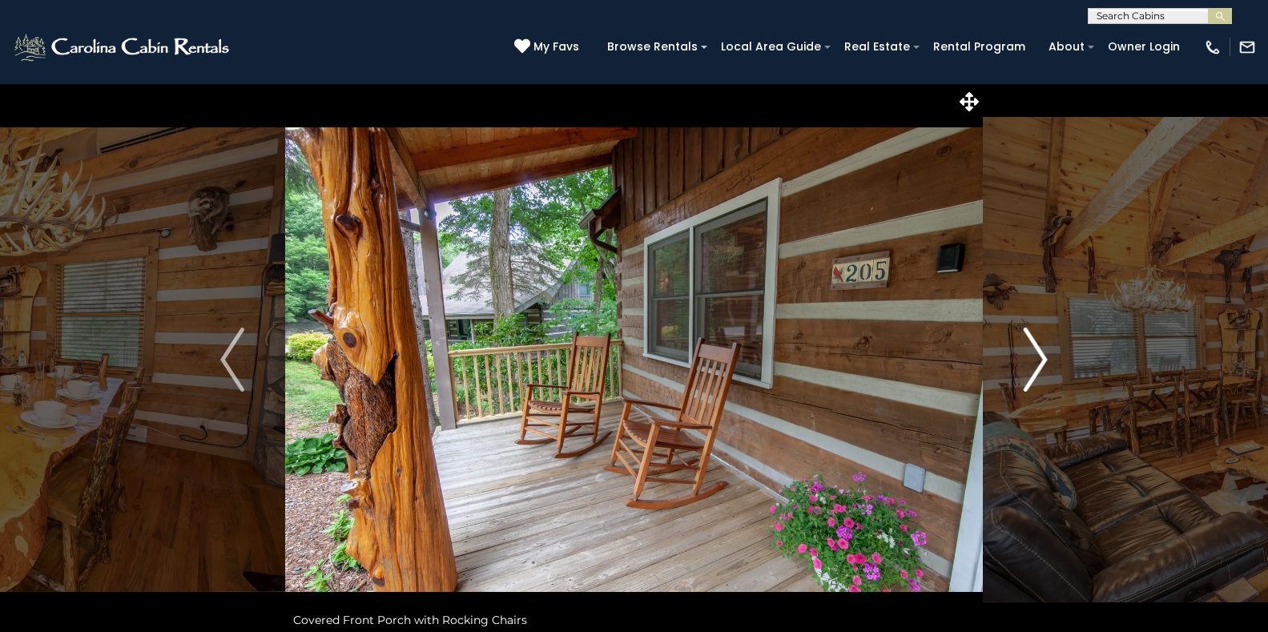
click at [1032, 365] on img "Next" at bounding box center [1035, 360] width 24 height 64
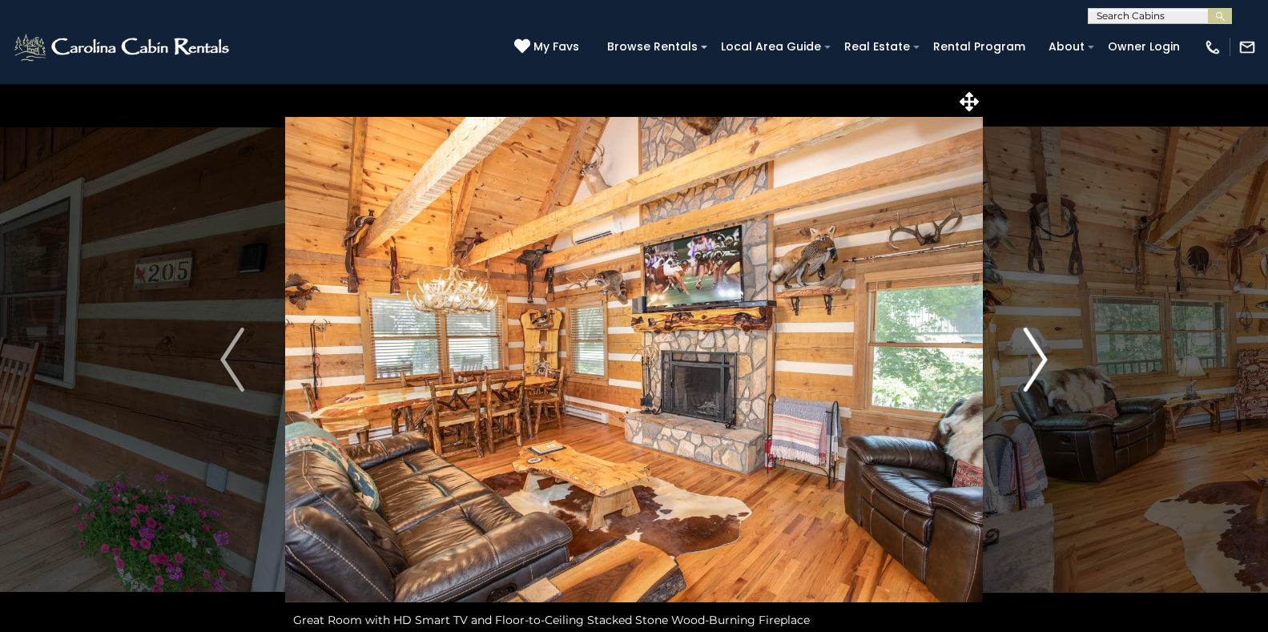
click at [1032, 365] on img "Next" at bounding box center [1035, 360] width 24 height 64
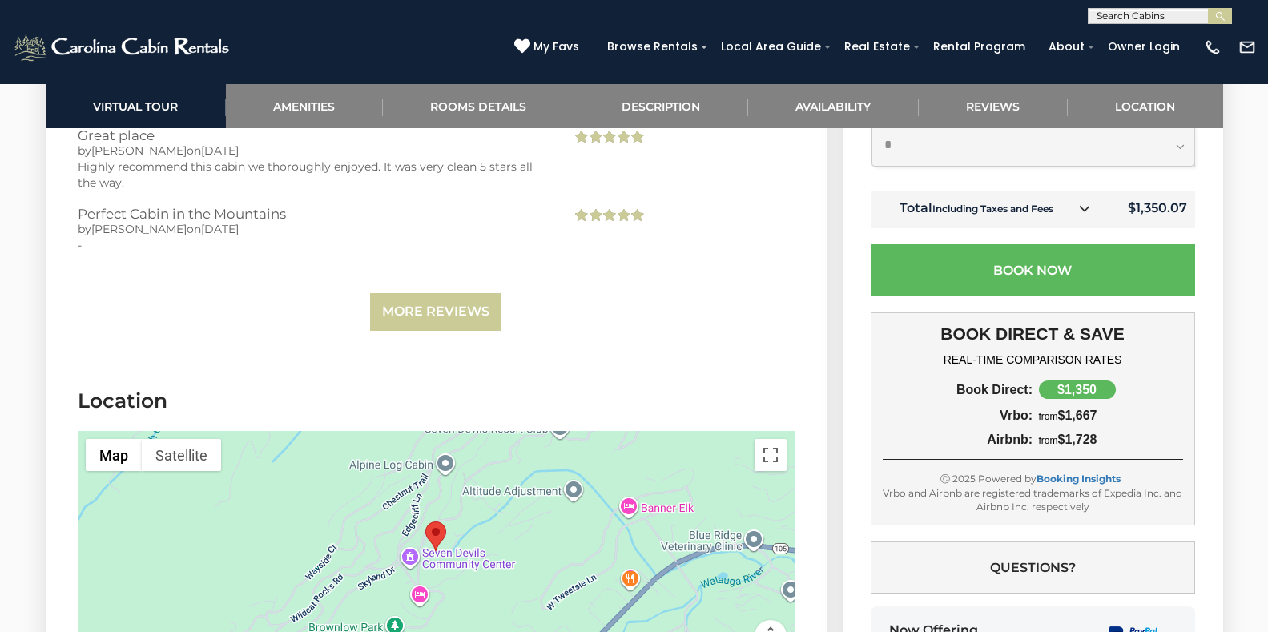
scroll to position [4379, 0]
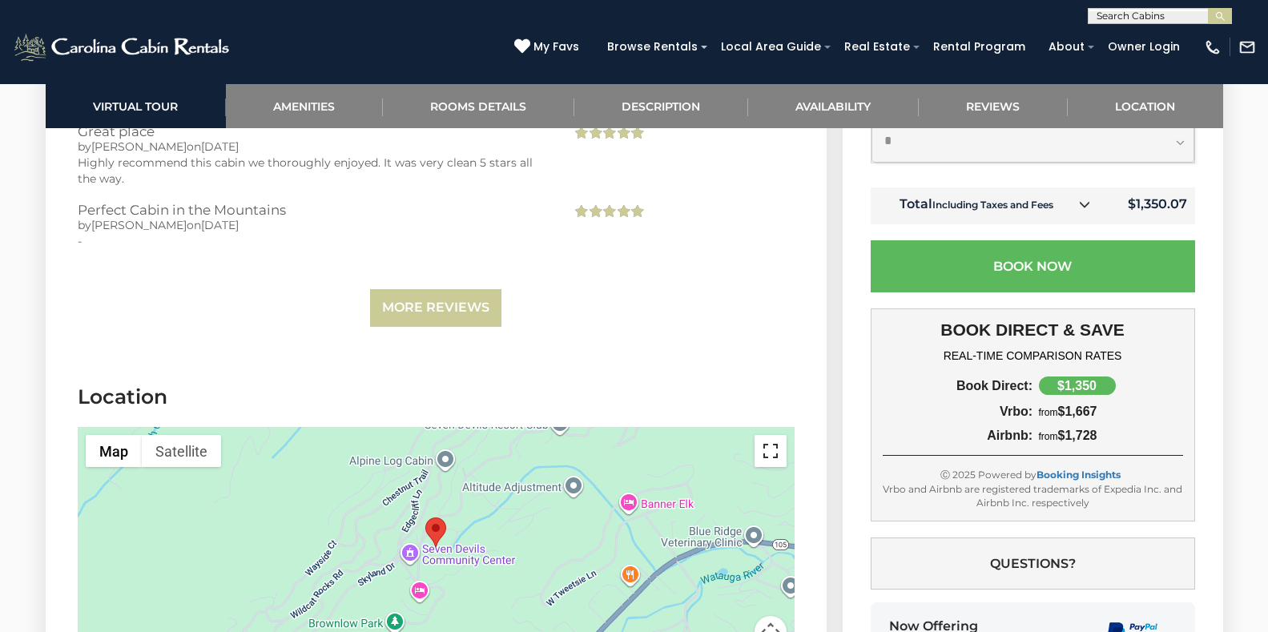
click at [766, 435] on button "Toggle fullscreen view" at bounding box center [770, 451] width 32 height 32
